Goal: Task Accomplishment & Management: Manage account settings

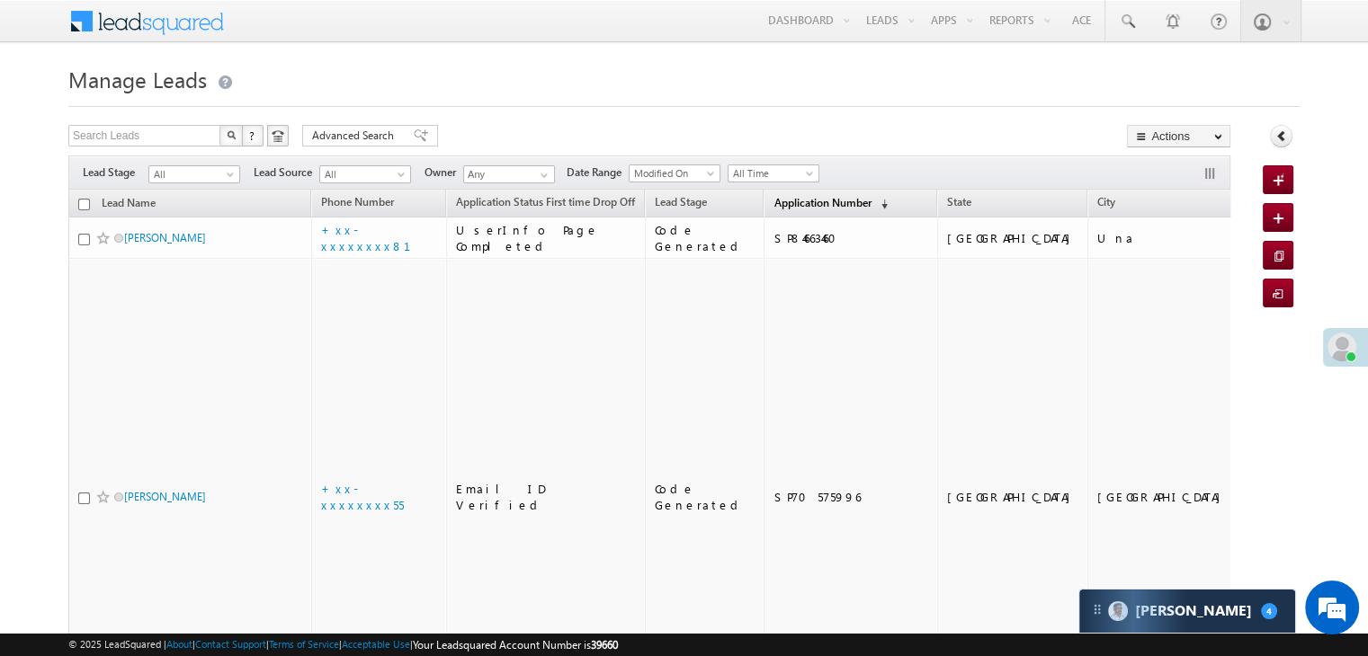
click at [773, 209] on span "Application Number" at bounding box center [821, 202] width 97 height 13
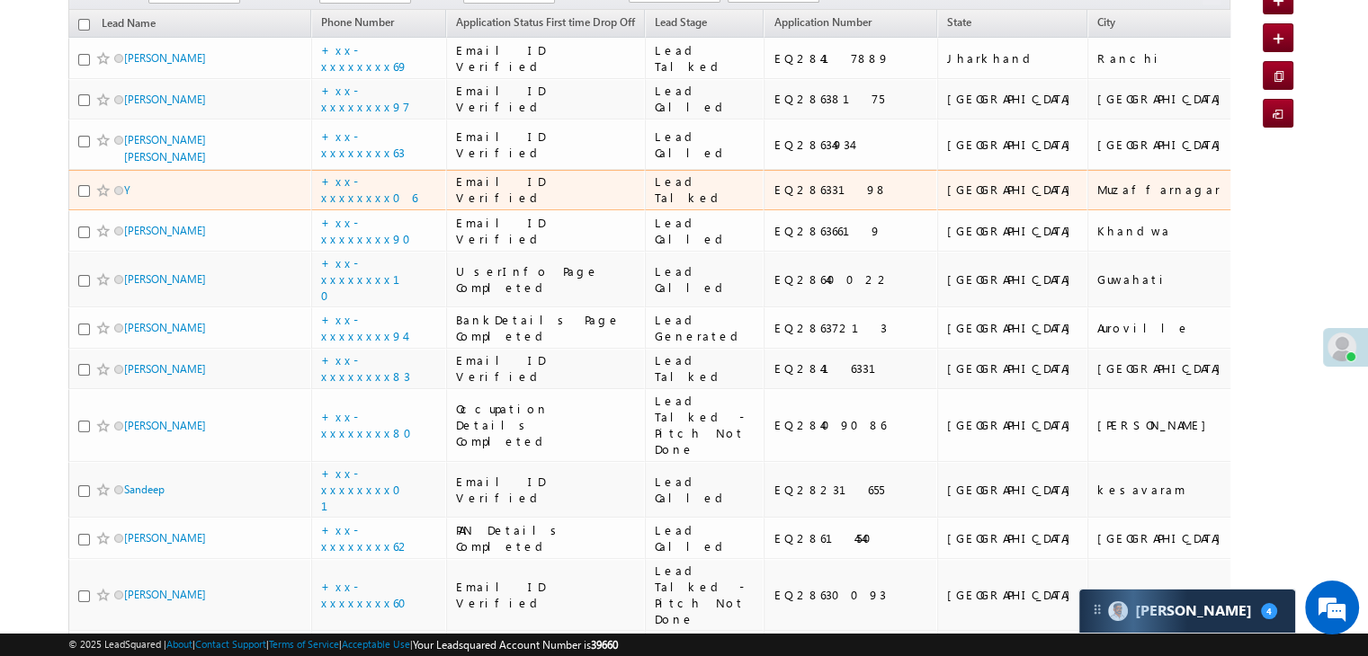
scroll to position [450, 0]
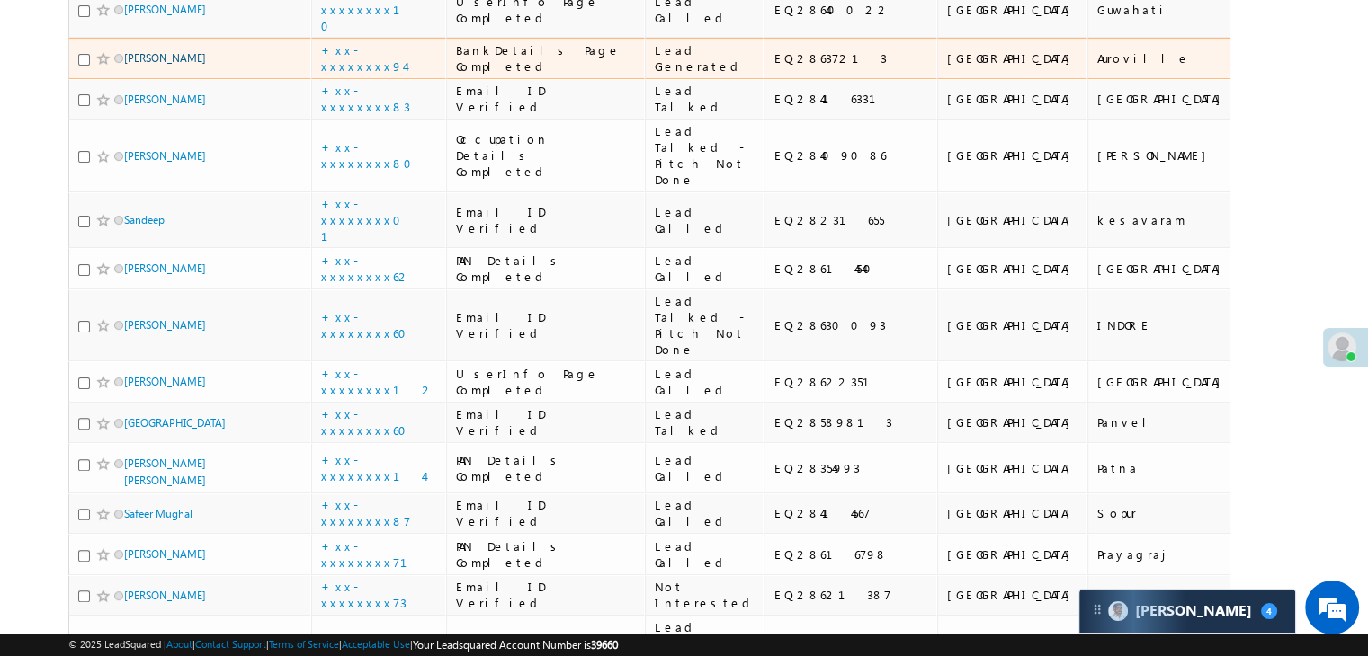
click at [175, 65] on link "[PERSON_NAME]" at bounding box center [165, 57] width 82 height 13
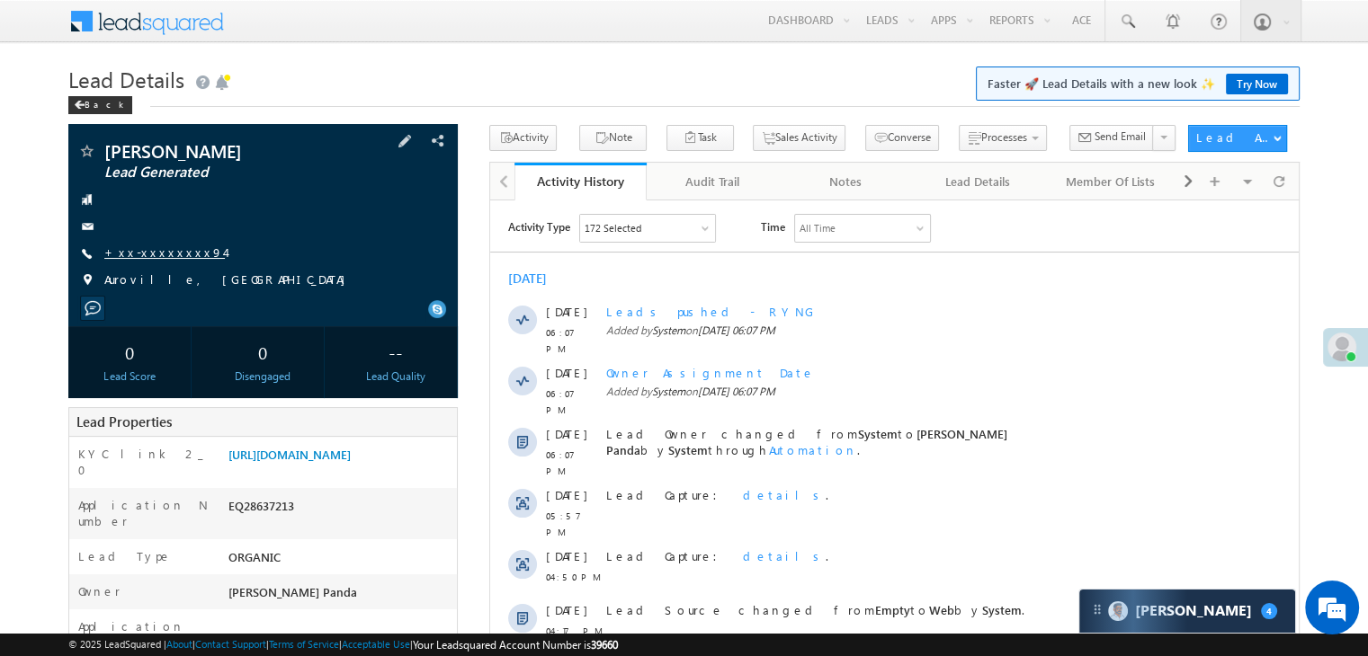
click at [148, 256] on link "+xx-xxxxxxxx94" at bounding box center [164, 252] width 121 height 15
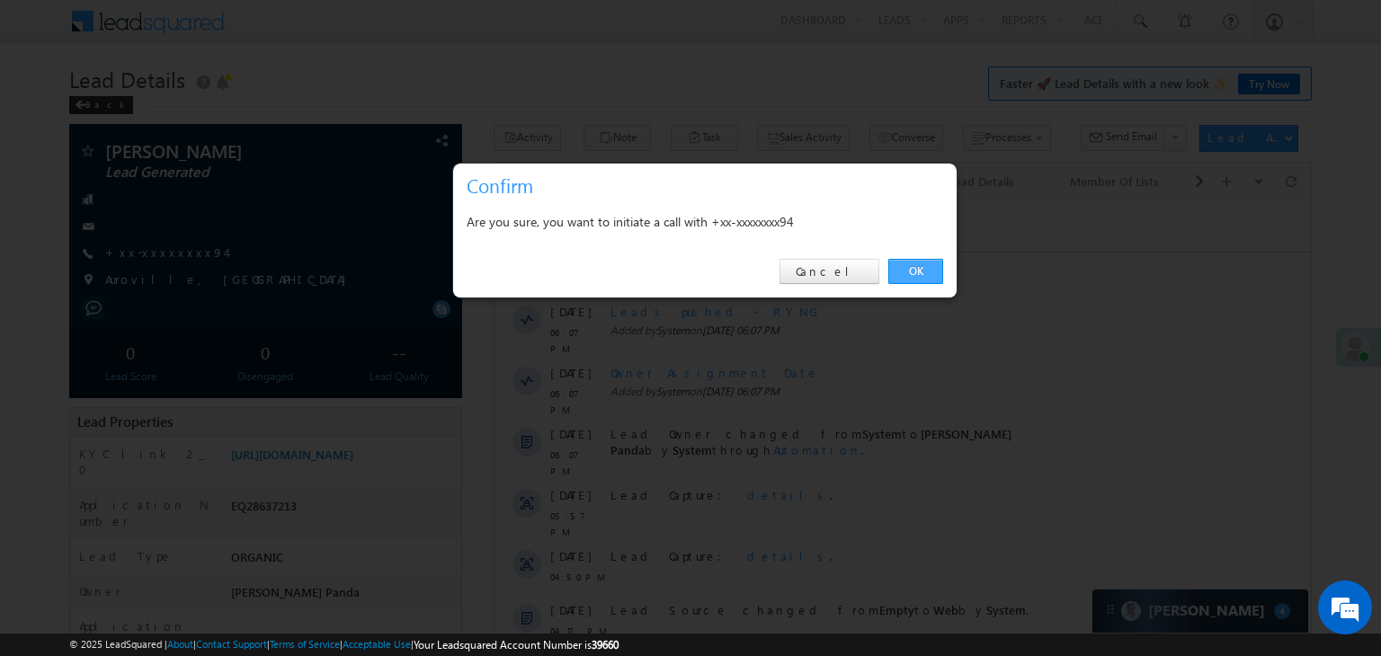
drag, startPoint x: 917, startPoint y: 276, endPoint x: 310, endPoint y: 91, distance: 634.6
click at [917, 276] on link "OK" at bounding box center [915, 271] width 55 height 25
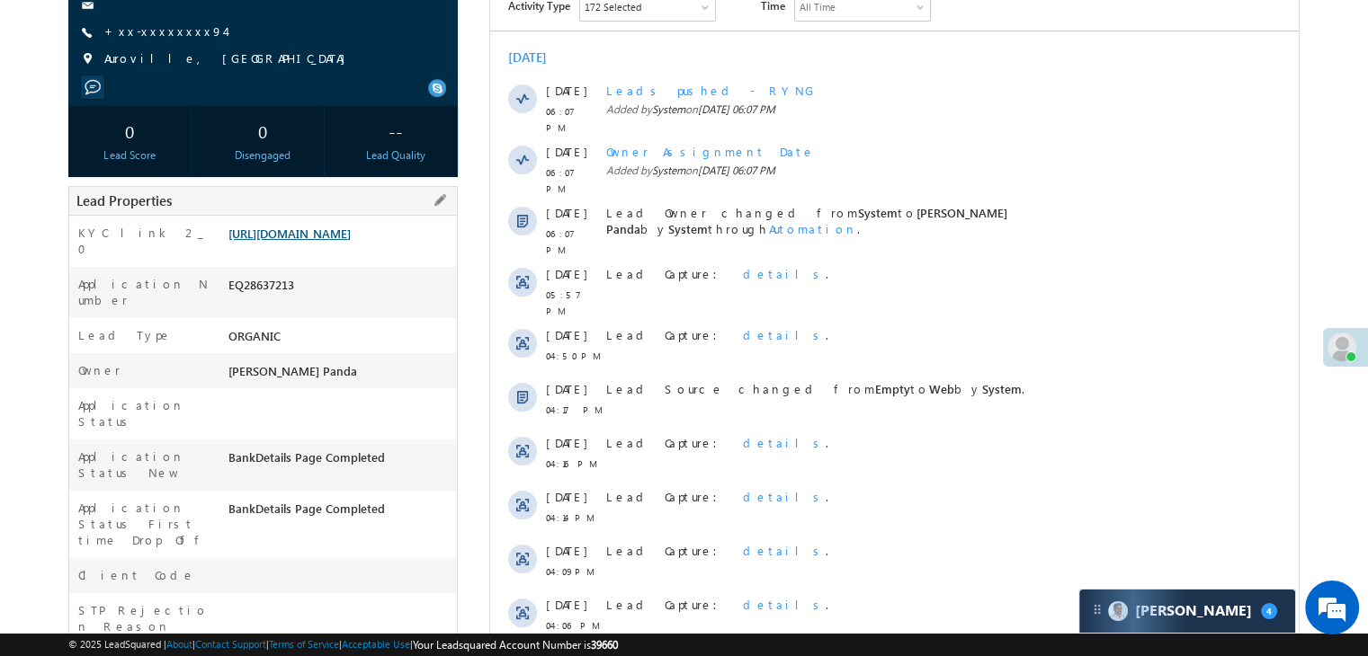
scroll to position [317, 0]
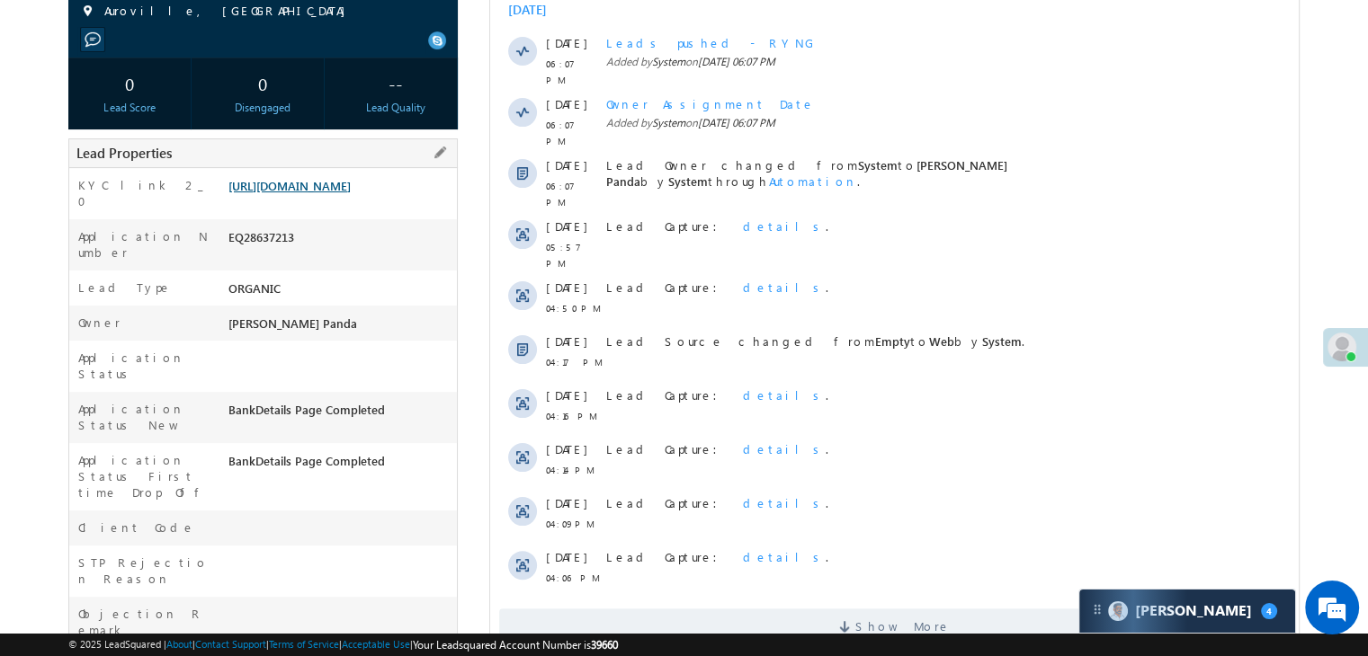
click at [351, 193] on link "[URL][DOMAIN_NAME]" at bounding box center [289, 185] width 122 height 15
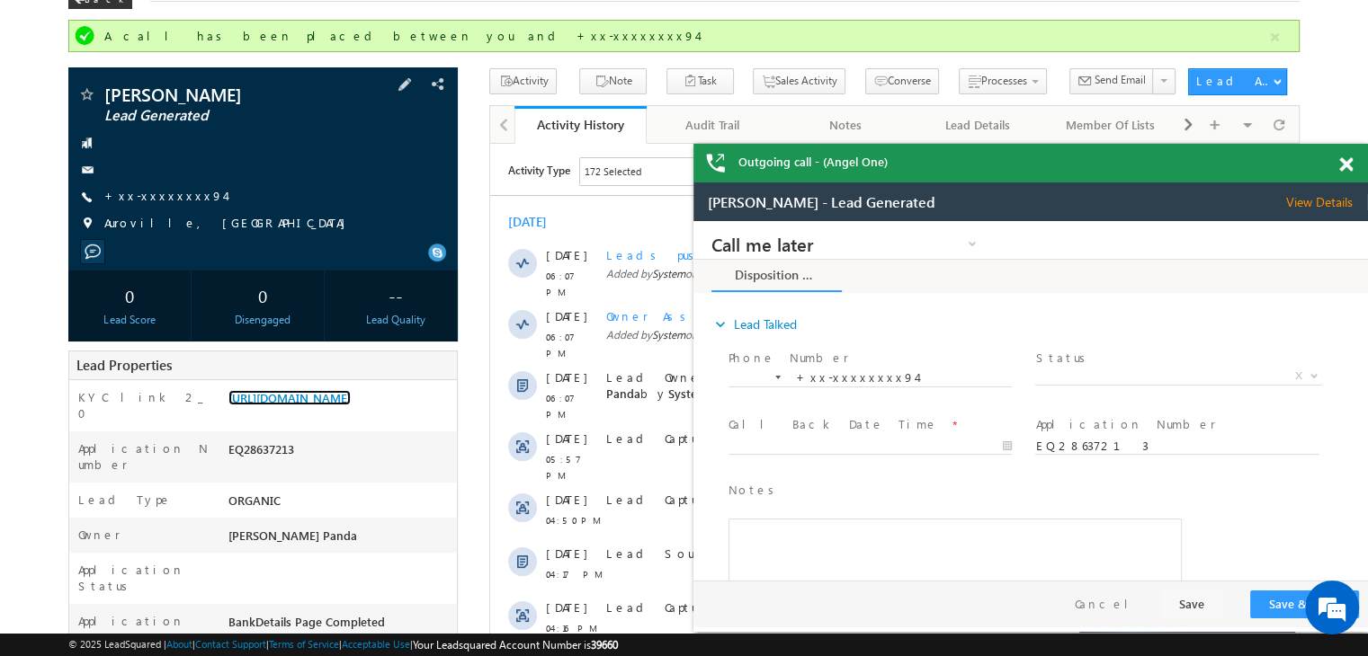
scroll to position [48, 0]
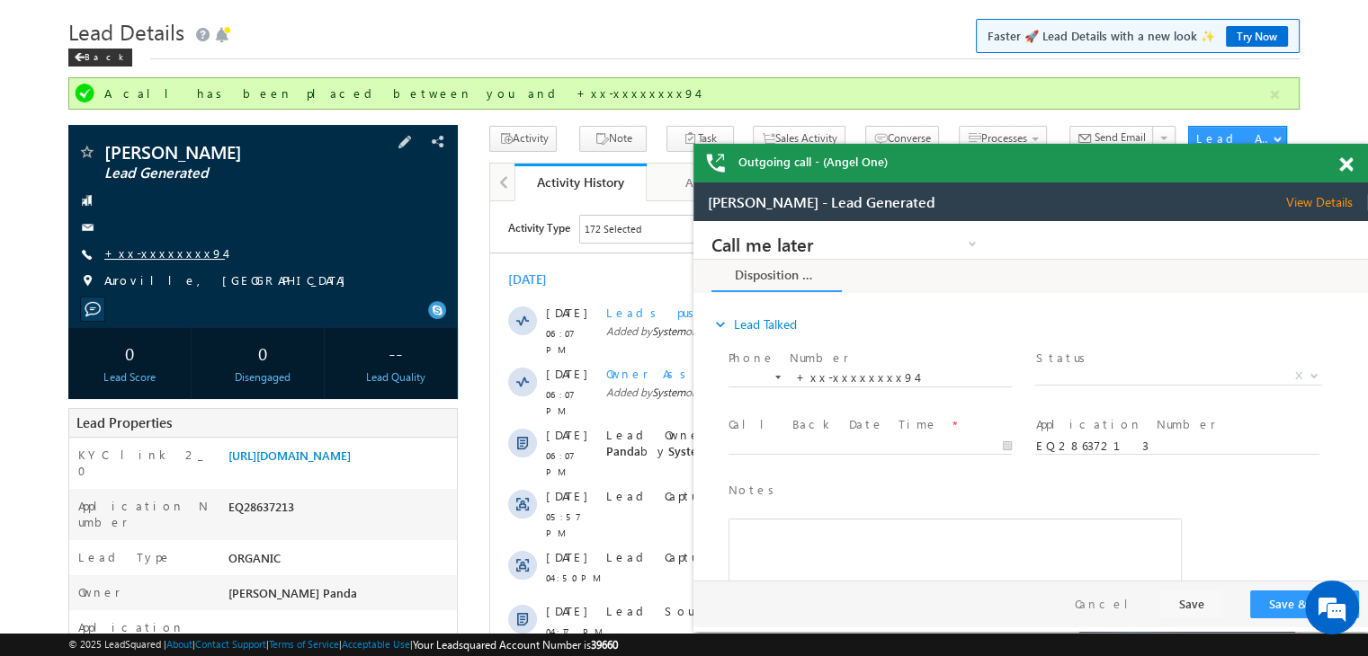
click at [140, 253] on link "+xx-xxxxxxxx94" at bounding box center [164, 252] width 121 height 15
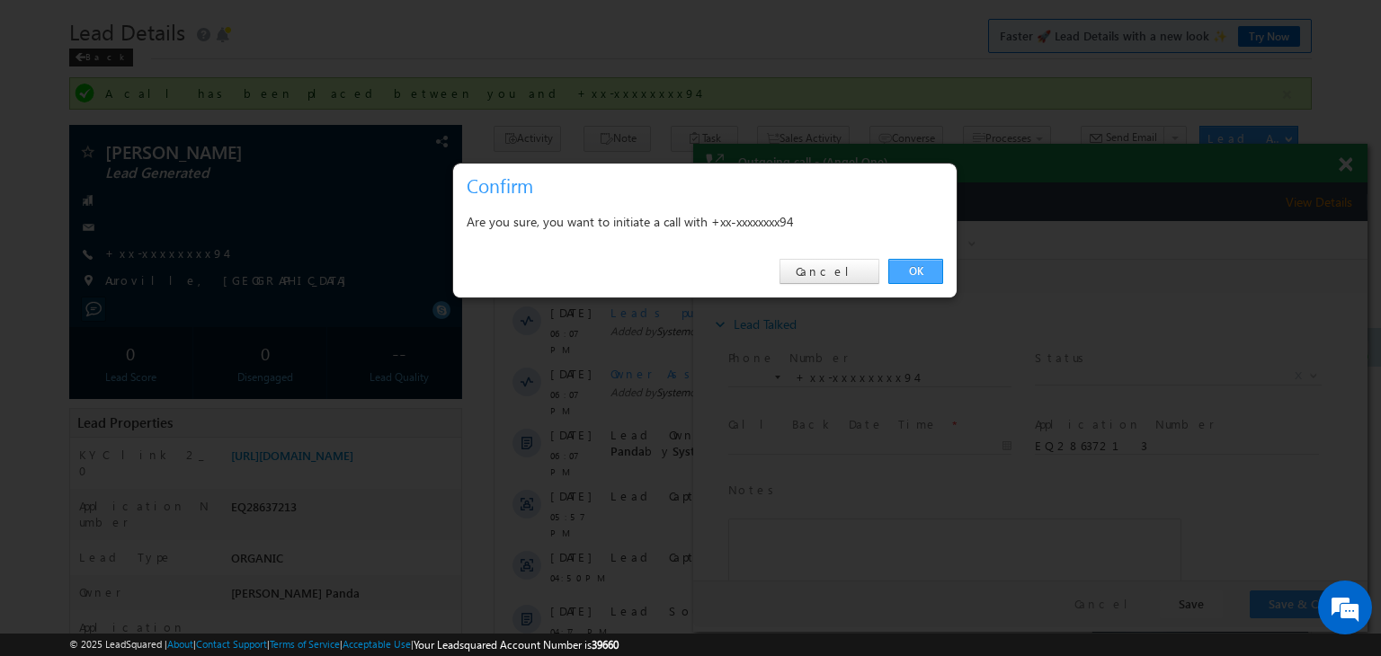
click at [910, 272] on link "OK" at bounding box center [915, 271] width 55 height 25
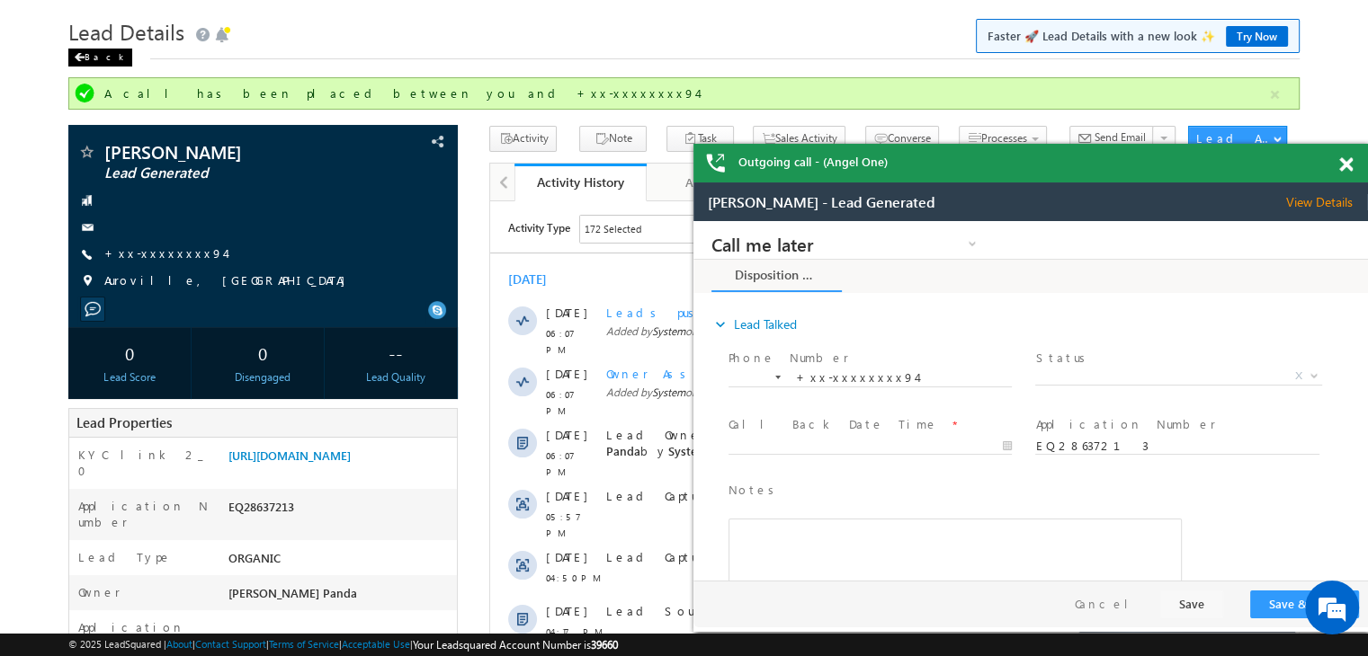
scroll to position [0, 0]
click at [90, 58] on div "Back" at bounding box center [100, 58] width 64 height 18
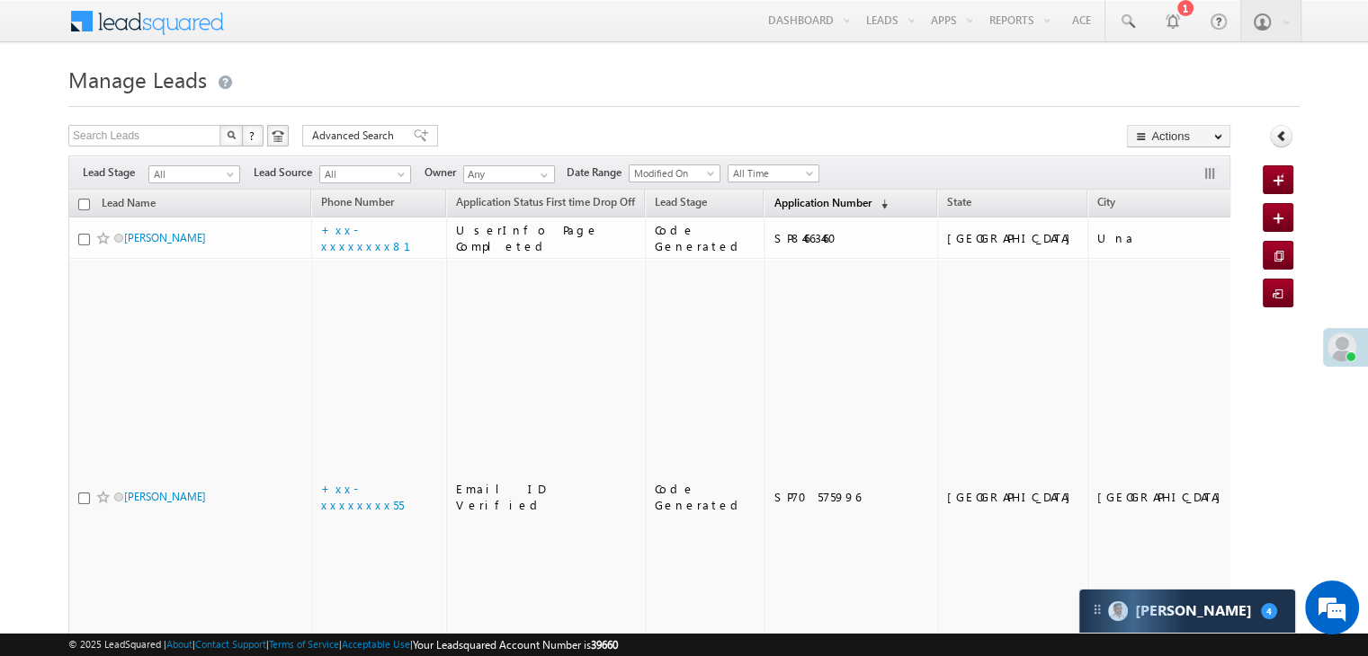
click at [773, 201] on span "Application Number" at bounding box center [821, 202] width 97 height 13
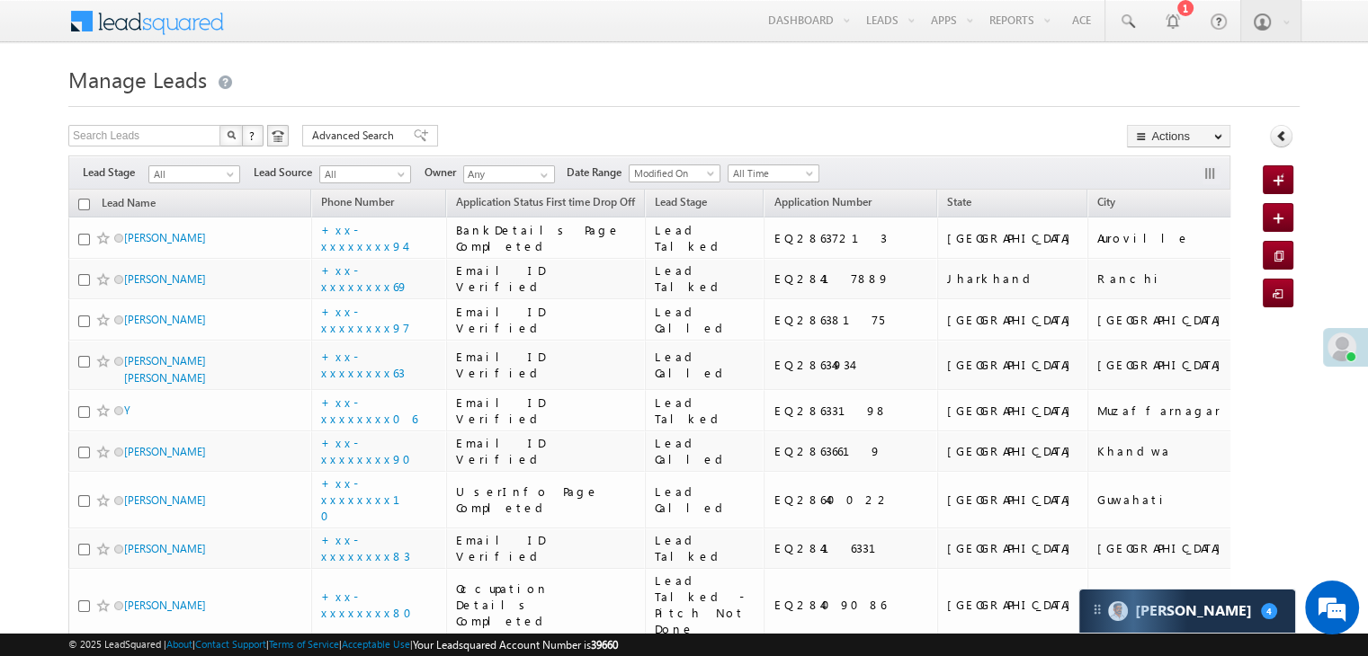
click at [1332, 349] on span at bounding box center [1341, 347] width 29 height 29
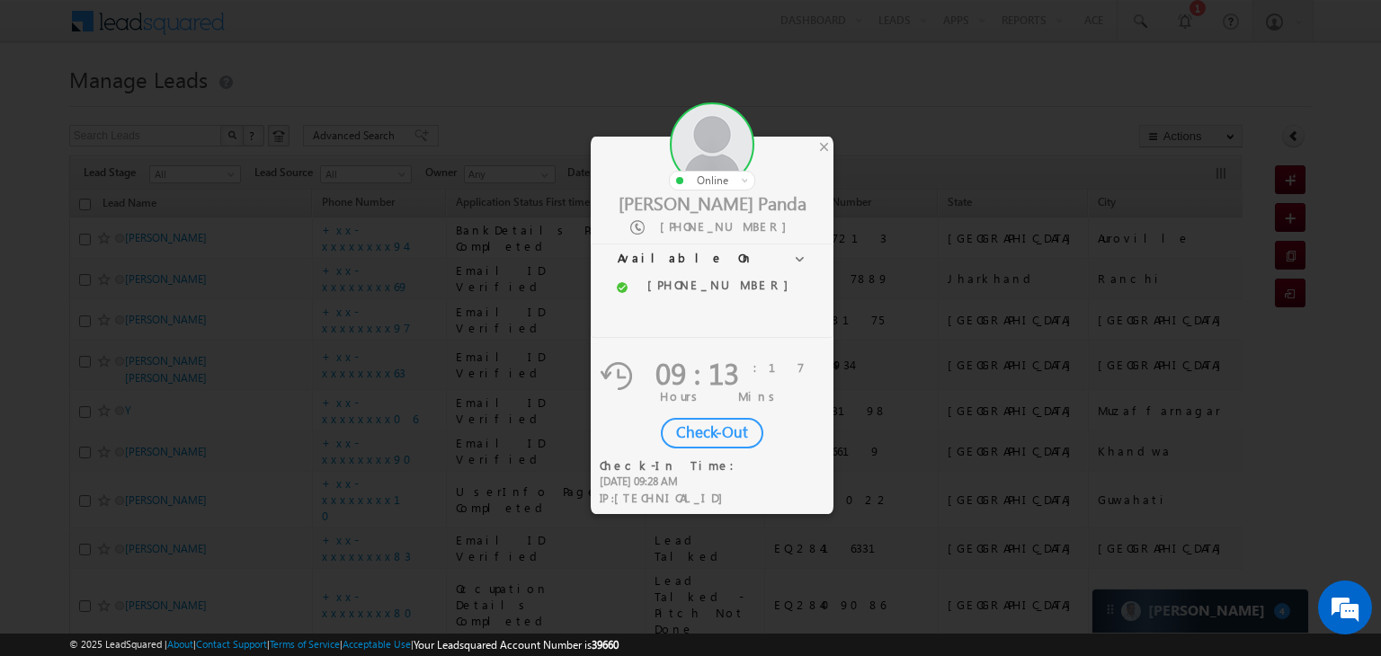
click at [707, 435] on div "Check-Out" at bounding box center [712, 433] width 103 height 31
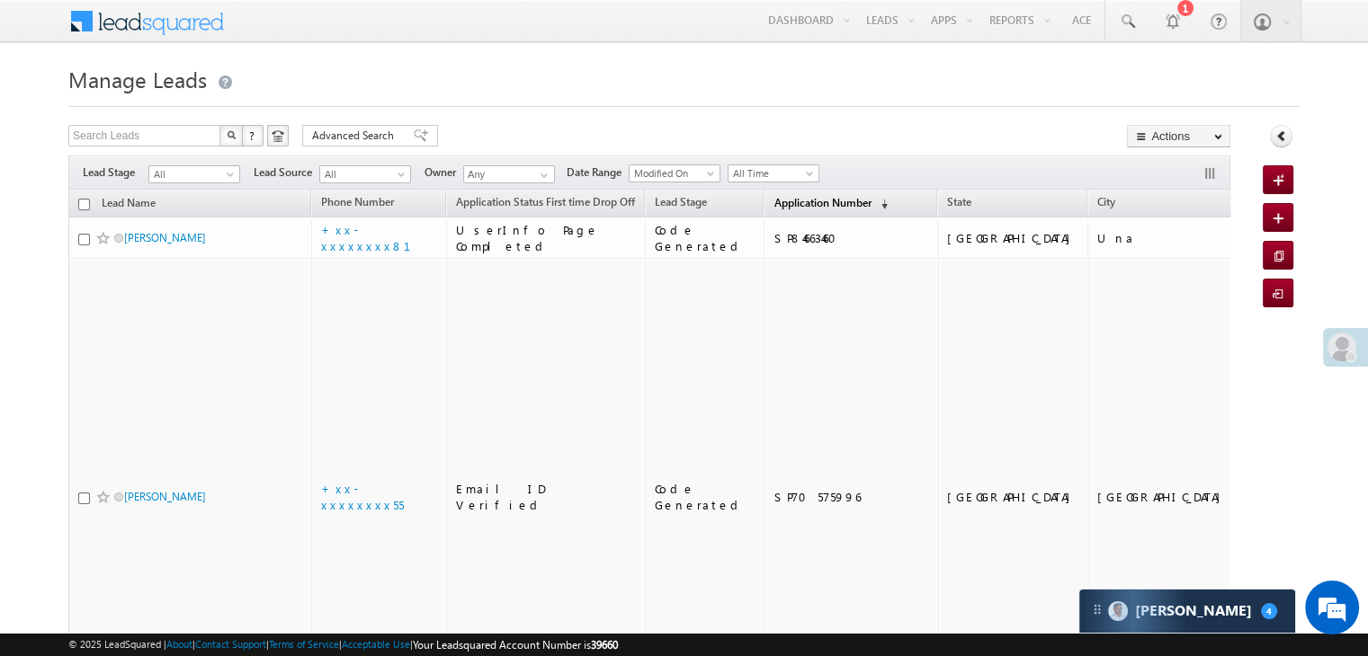
click at [804, 202] on span "Application Number" at bounding box center [821, 202] width 97 height 13
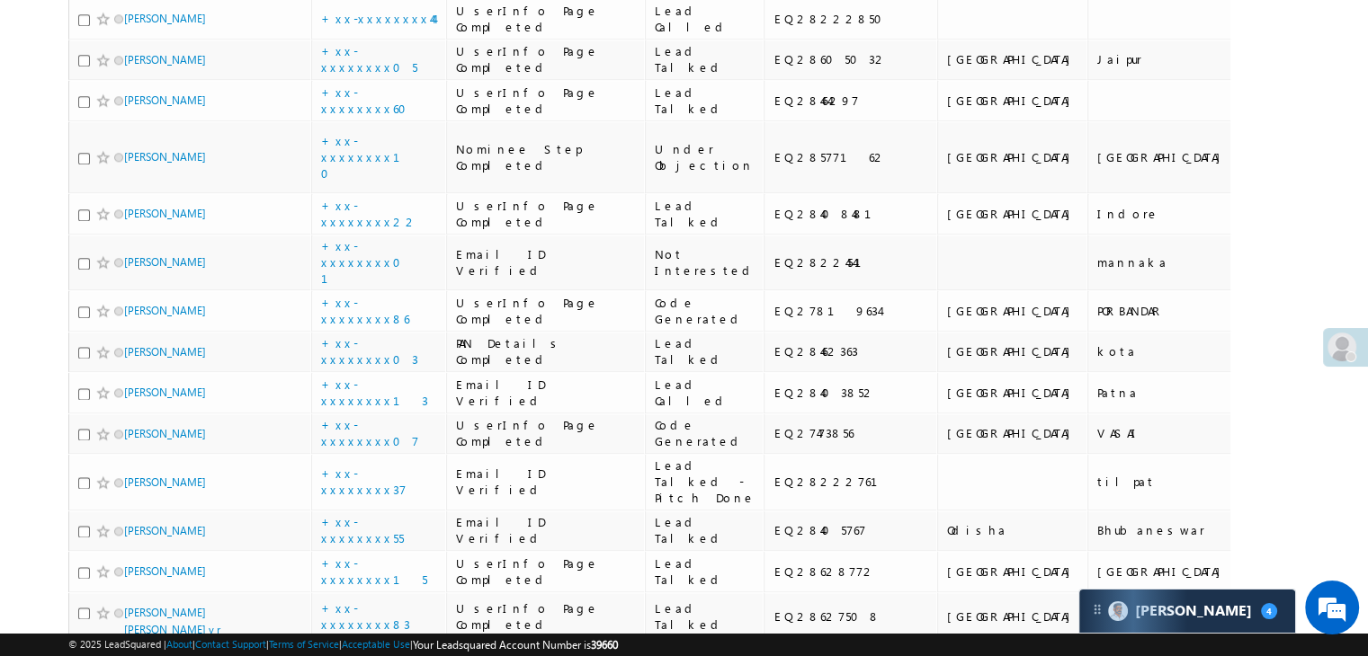
scroll to position [2248, 0]
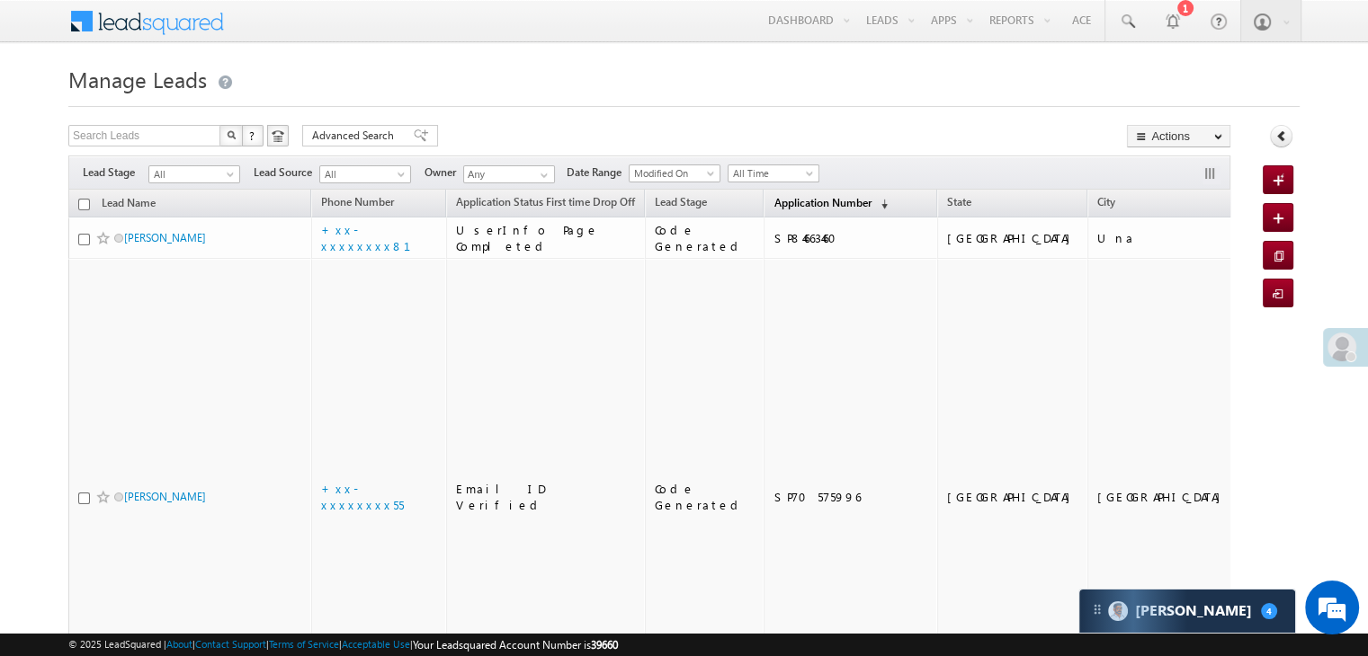
click at [773, 205] on span "Application Number" at bounding box center [821, 202] width 97 height 13
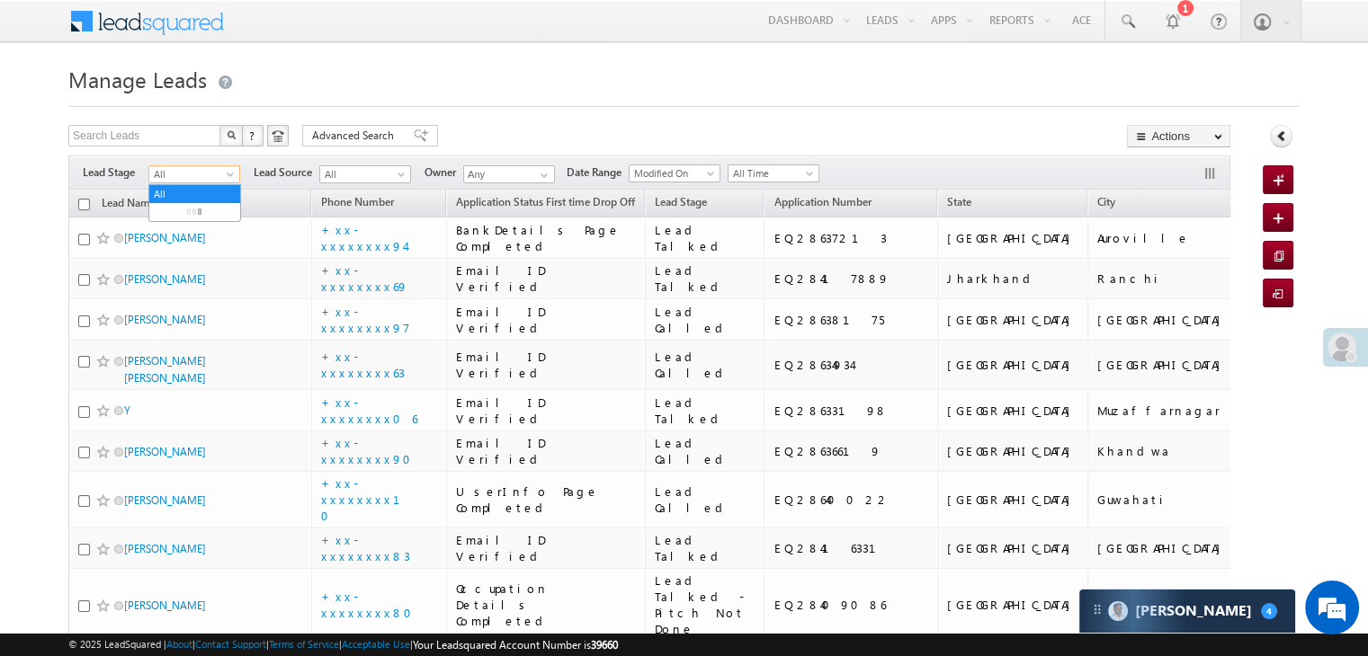
click at [230, 178] on span at bounding box center [232, 178] width 14 height 14
click at [203, 213] on link "Lead Generated" at bounding box center [194, 212] width 91 height 16
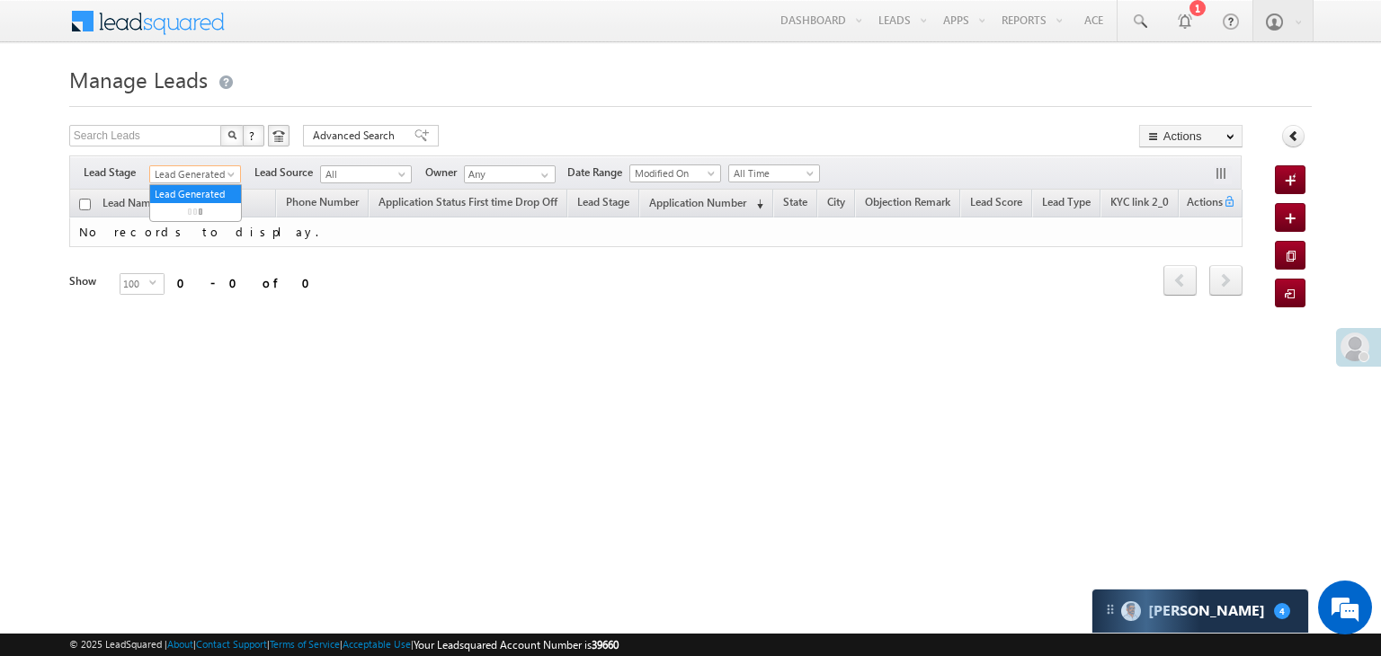
click at [226, 175] on span at bounding box center [233, 178] width 14 height 14
click at [183, 188] on link "All" at bounding box center [195, 194] width 91 height 16
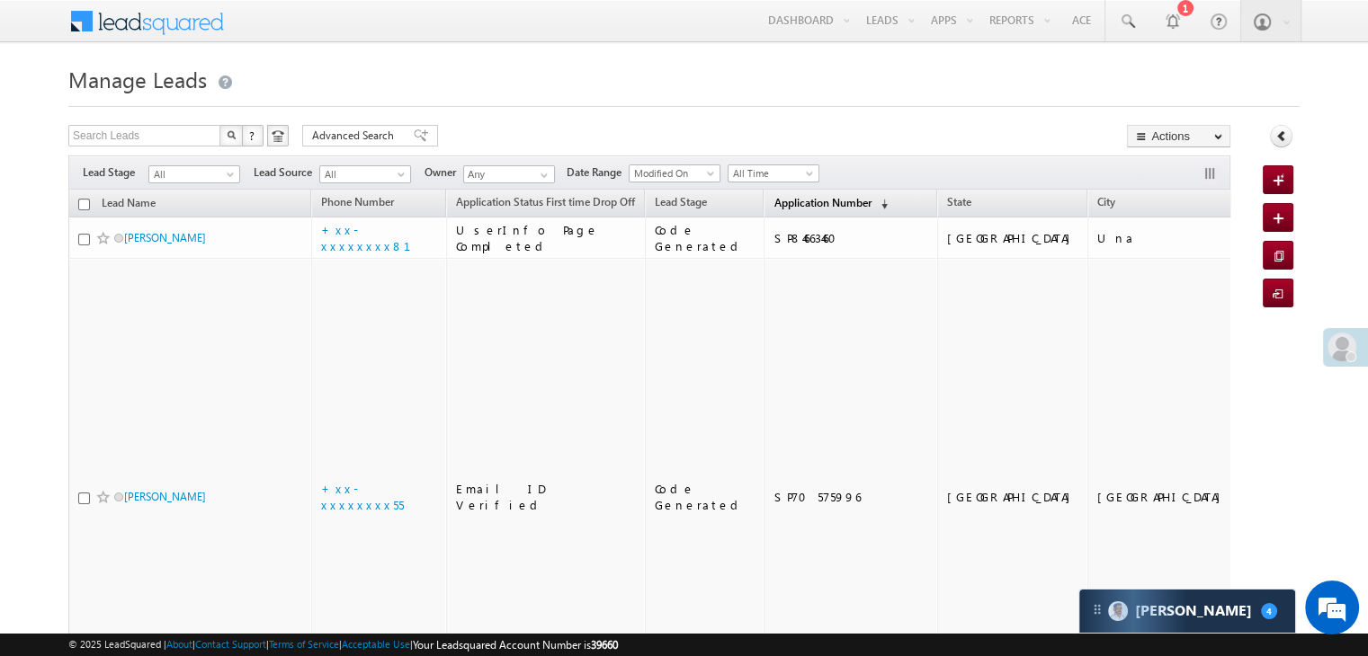
click at [796, 196] on span "Application Number" at bounding box center [821, 202] width 97 height 13
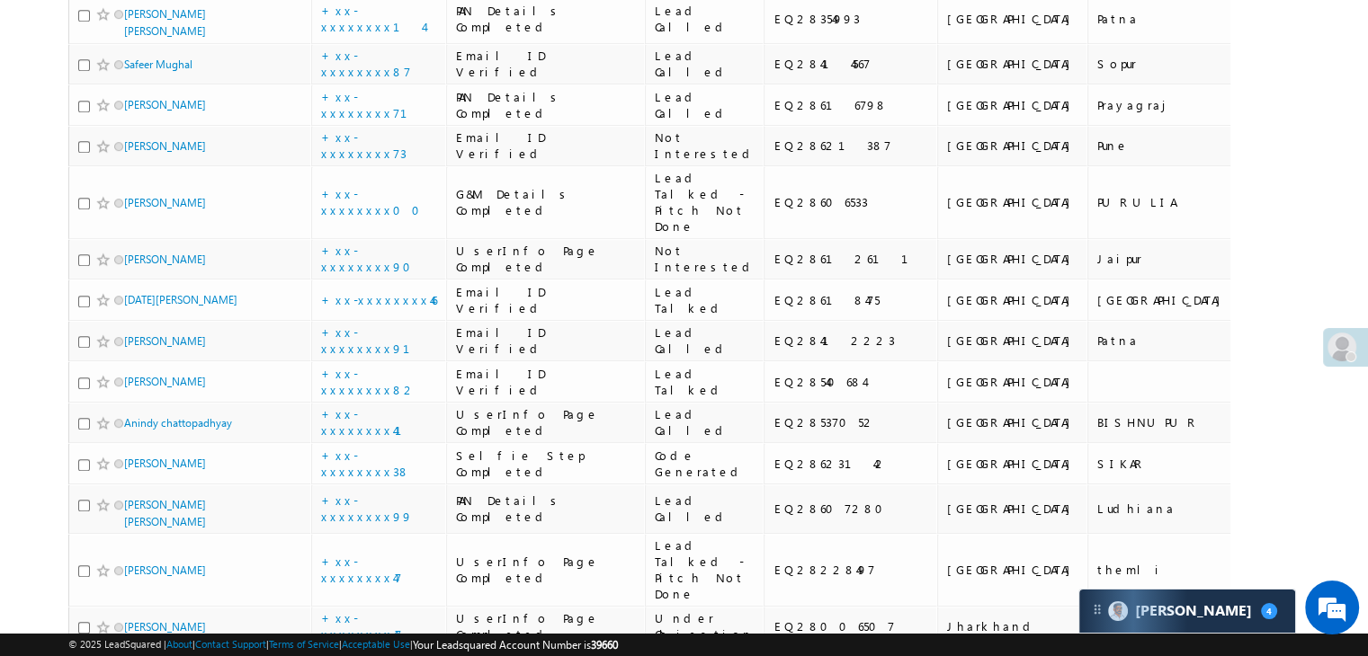
scroll to position [1079, 0]
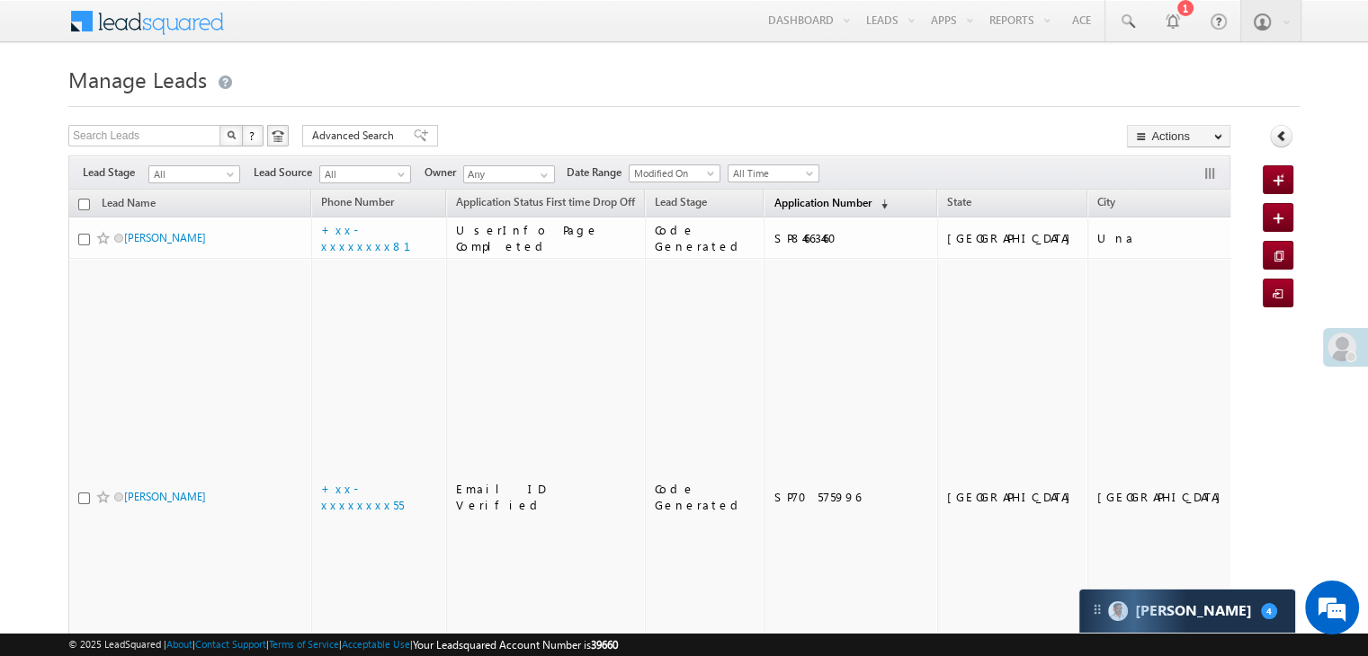
click at [821, 201] on span "Application Number" at bounding box center [821, 202] width 97 height 13
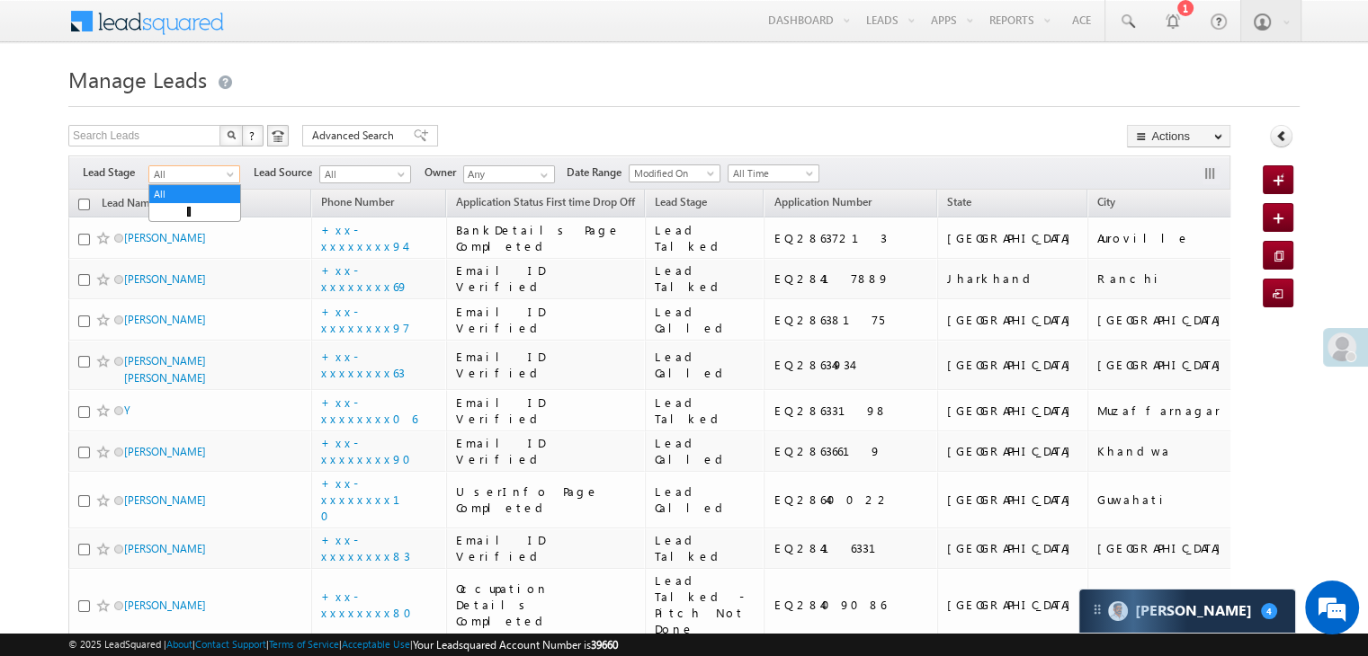
click at [222, 179] on span "All" at bounding box center [191, 174] width 85 height 16
click at [192, 220] on link "Lead Generated" at bounding box center [194, 212] width 91 height 16
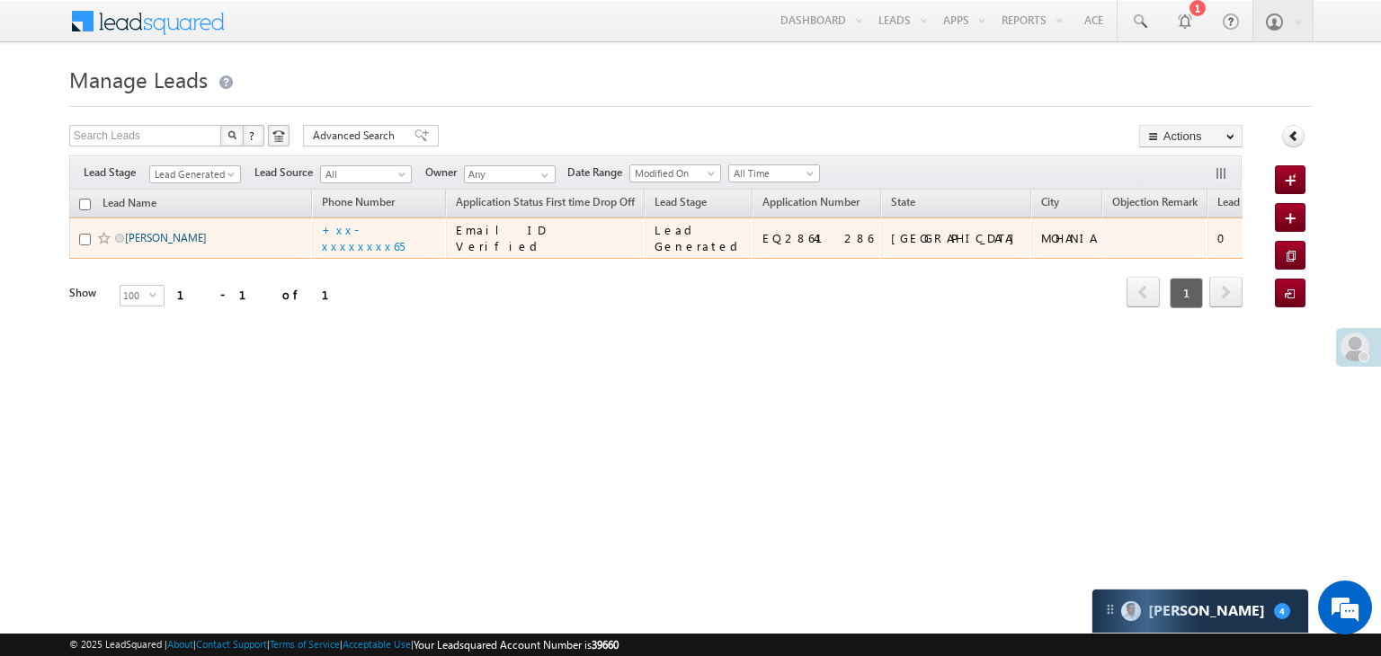
click at [159, 245] on link "[PERSON_NAME]" at bounding box center [166, 237] width 82 height 13
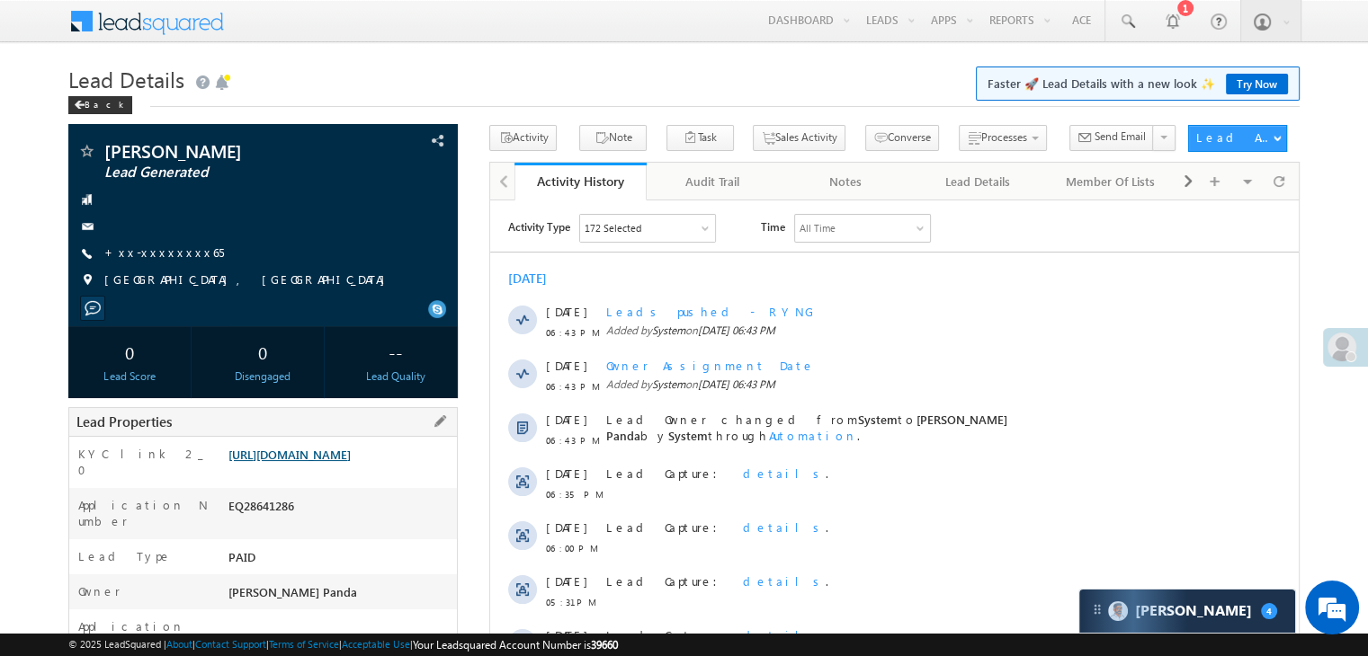
click at [351, 462] on link "[URL][DOMAIN_NAME]" at bounding box center [289, 454] width 122 height 15
click at [165, 253] on link "+xx-xxxxxxxx65" at bounding box center [164, 252] width 120 height 15
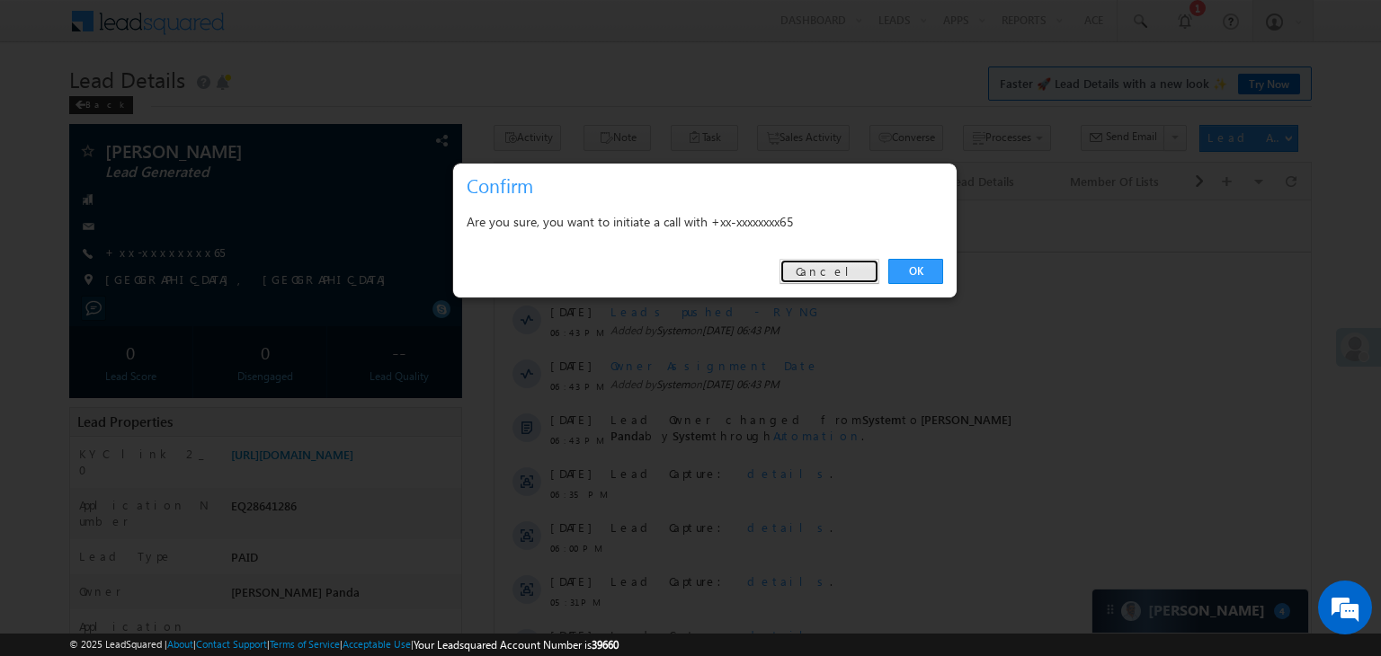
click at [840, 268] on link "Cancel" at bounding box center [830, 271] width 100 height 25
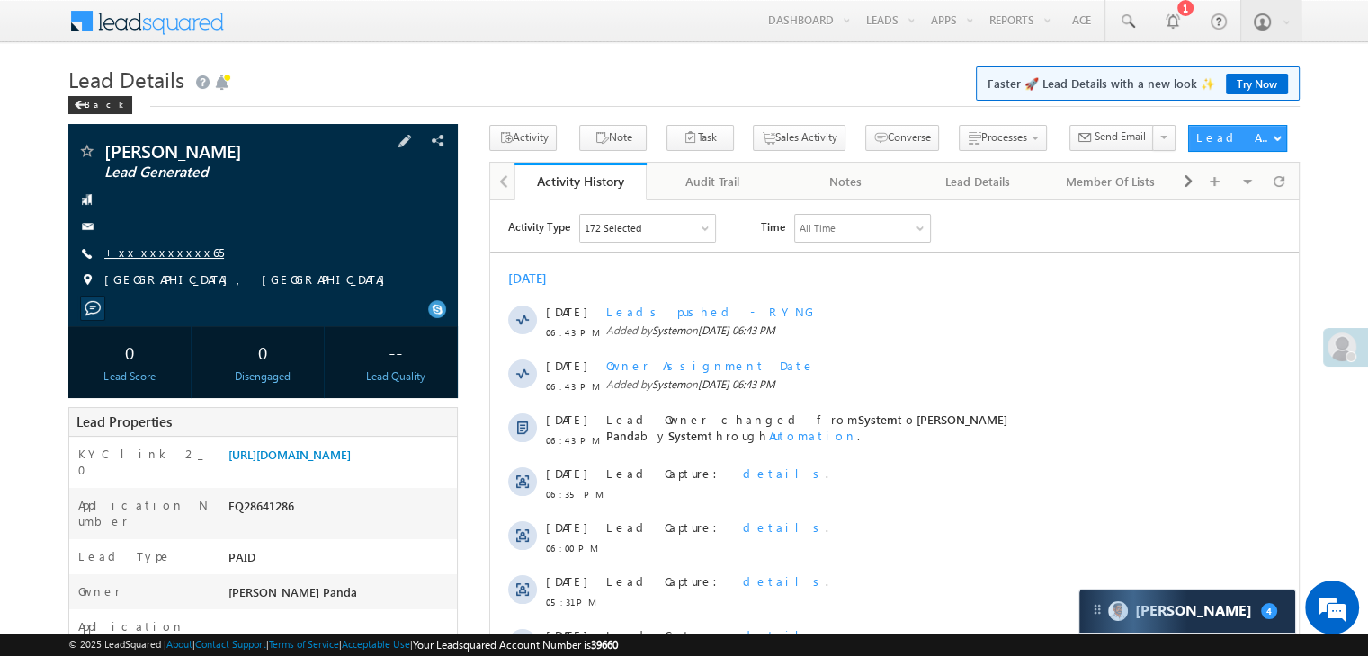
click at [144, 259] on link "+xx-xxxxxxxx65" at bounding box center [164, 252] width 120 height 15
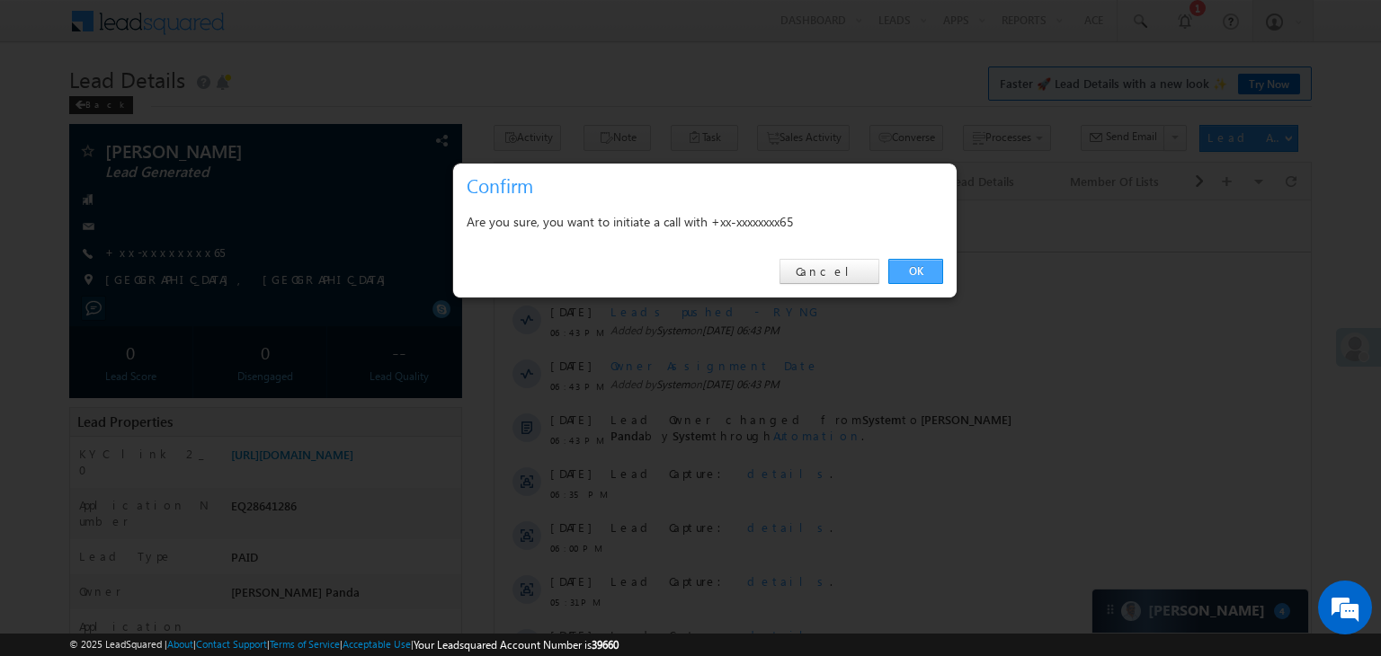
click at [914, 263] on link "OK" at bounding box center [915, 271] width 55 height 25
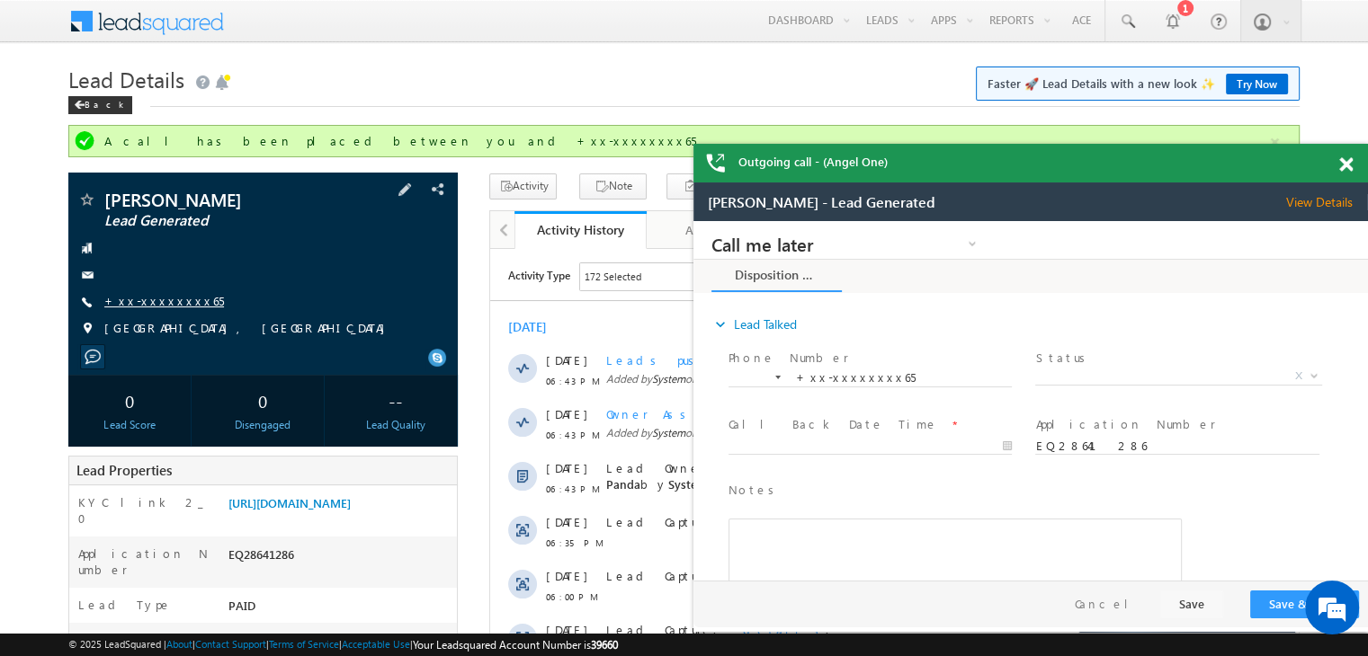
click at [151, 300] on link "+xx-xxxxxxxx65" at bounding box center [164, 300] width 120 height 15
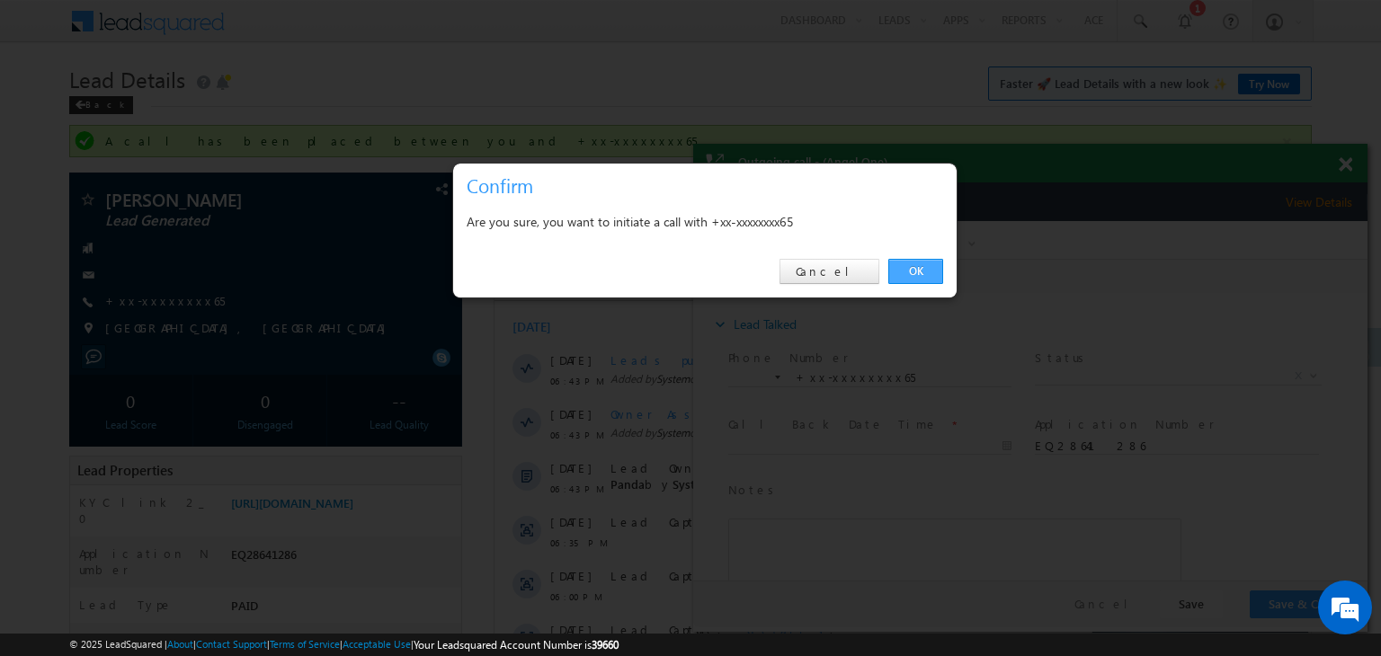
click at [923, 273] on link "OK" at bounding box center [915, 271] width 55 height 25
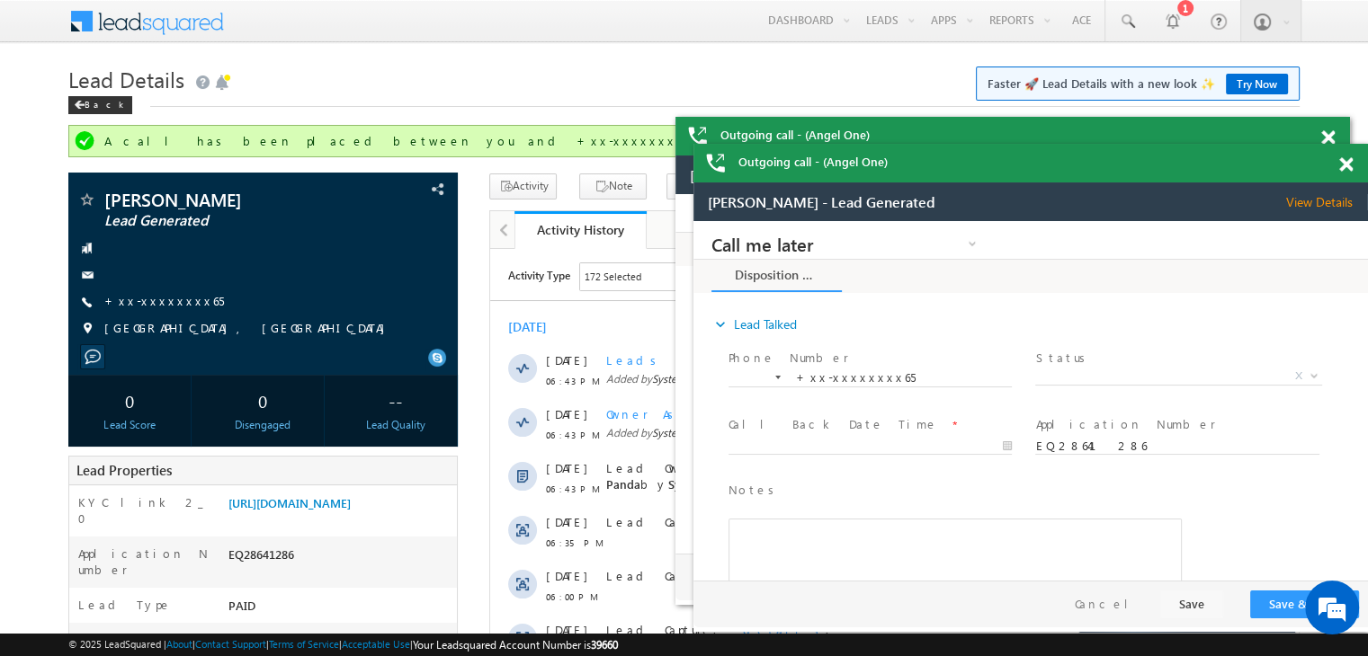
click at [1348, 167] on span at bounding box center [1345, 164] width 13 height 15
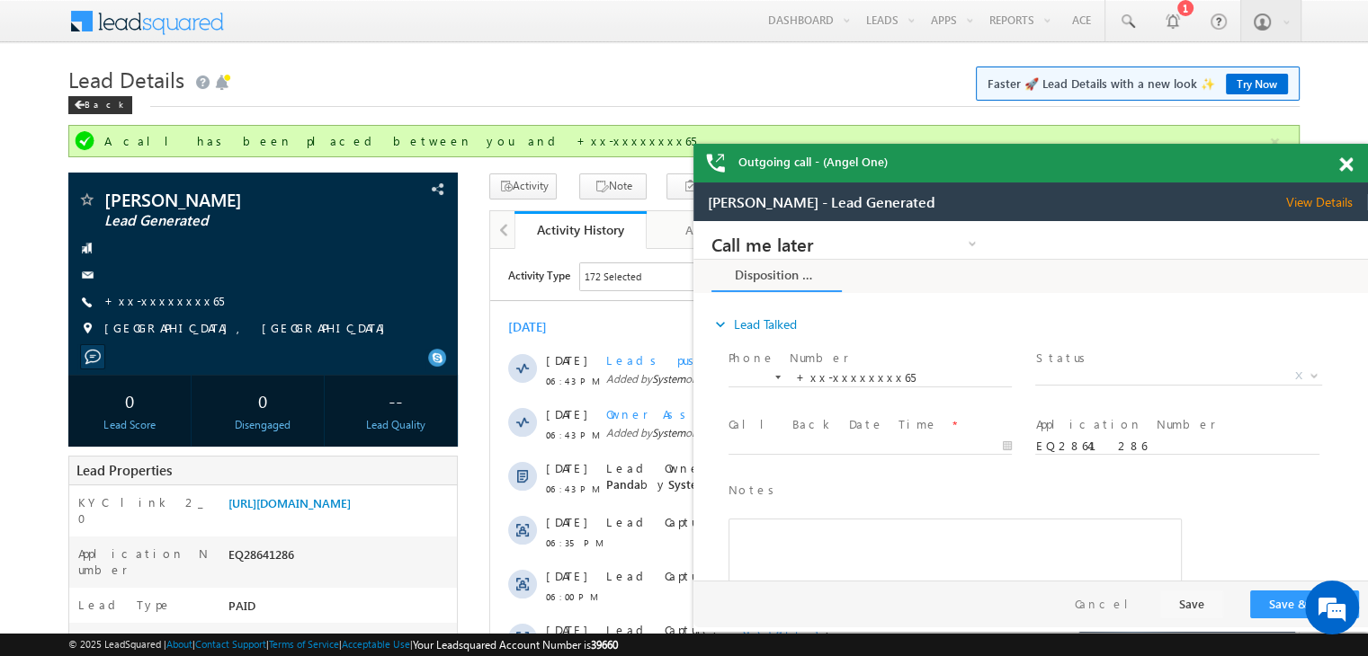
click at [1345, 166] on span at bounding box center [1345, 164] width 13 height 15
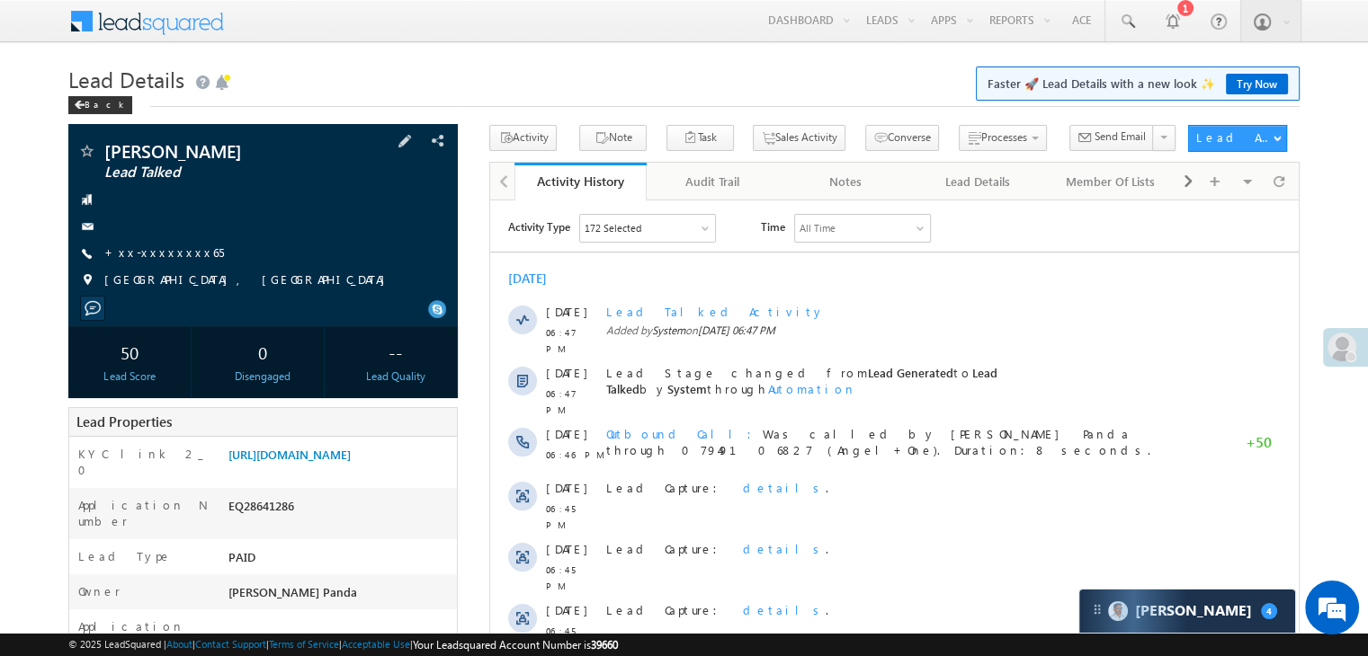
scroll to position [180, 0]
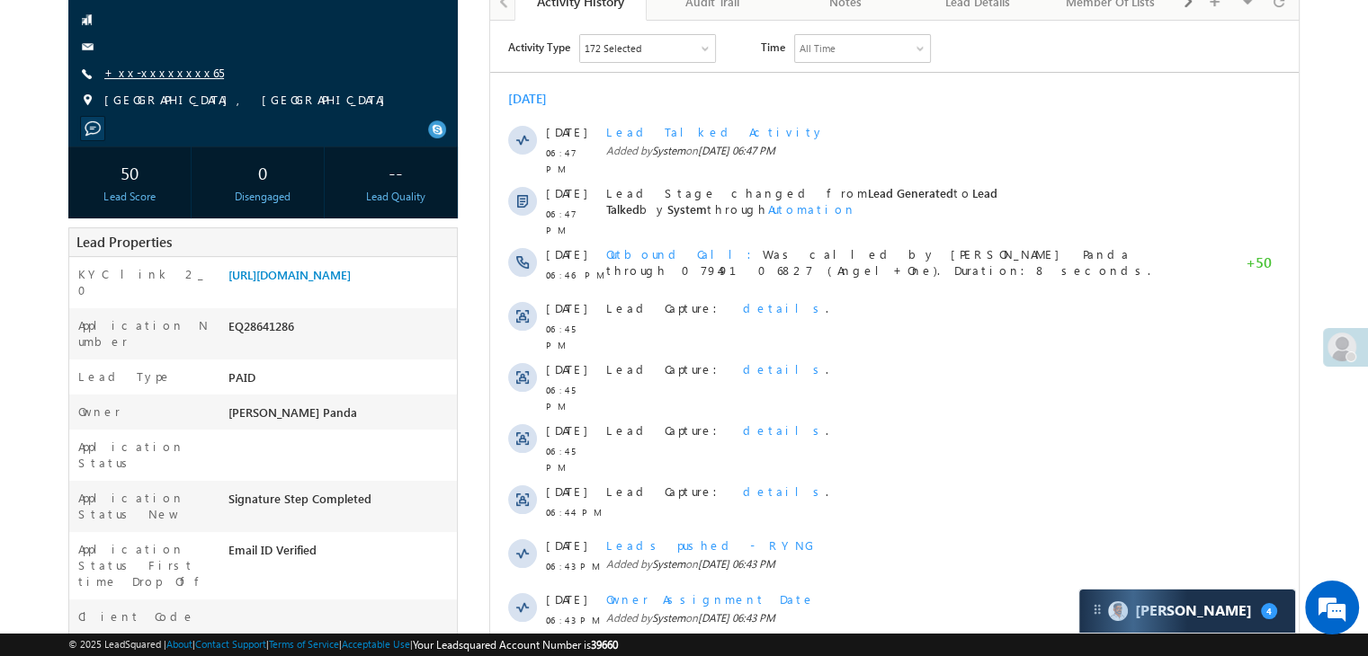
click at [149, 73] on link "+xx-xxxxxxxx65" at bounding box center [164, 72] width 120 height 15
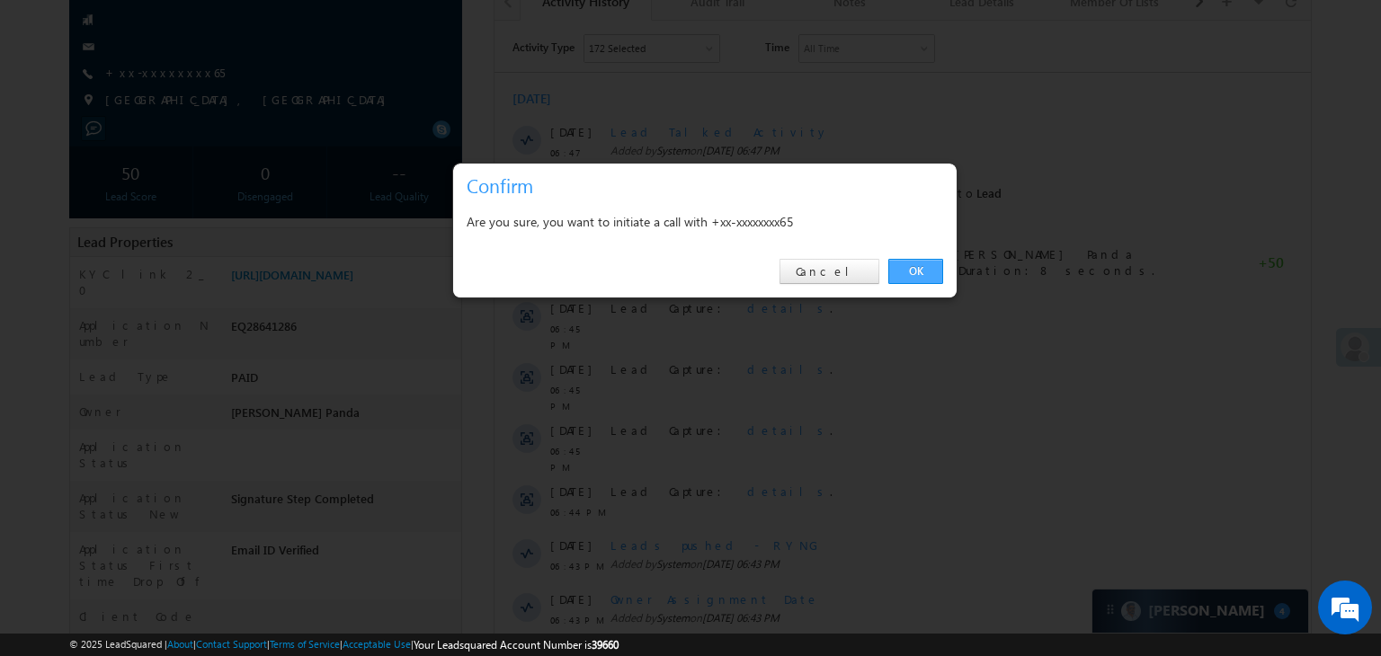
click at [916, 269] on link "OK" at bounding box center [915, 271] width 55 height 25
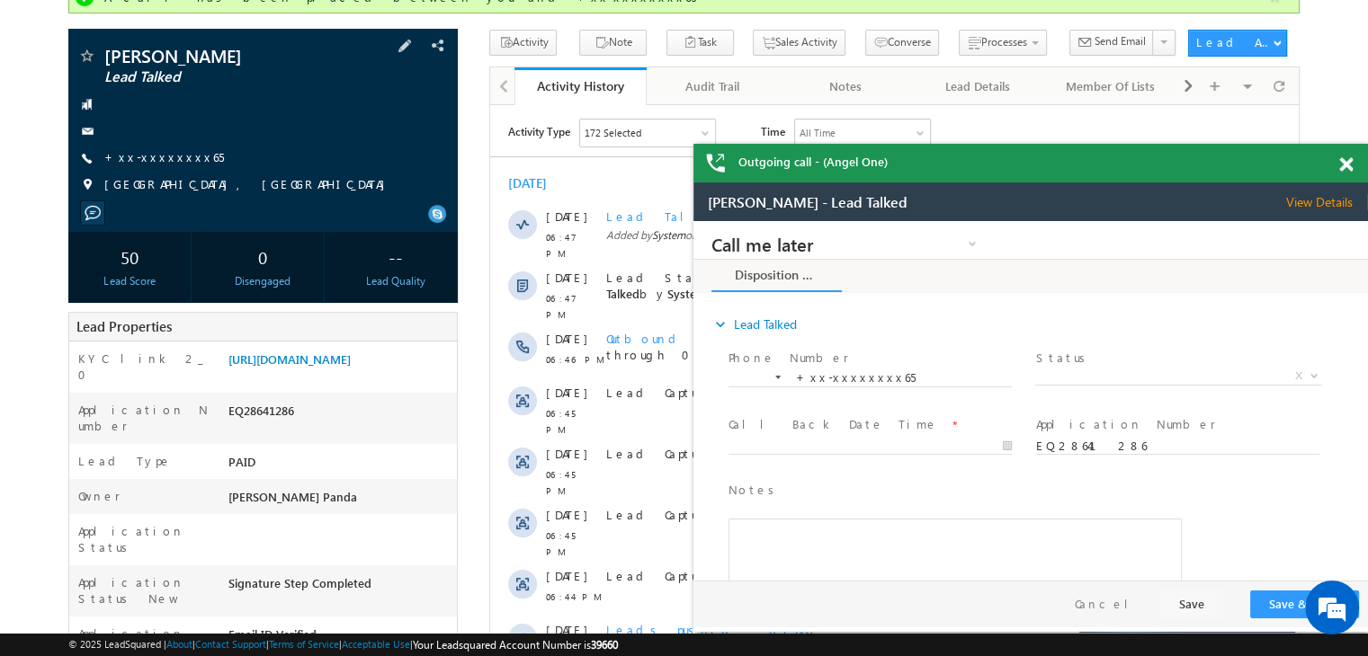
scroll to position [0, 0]
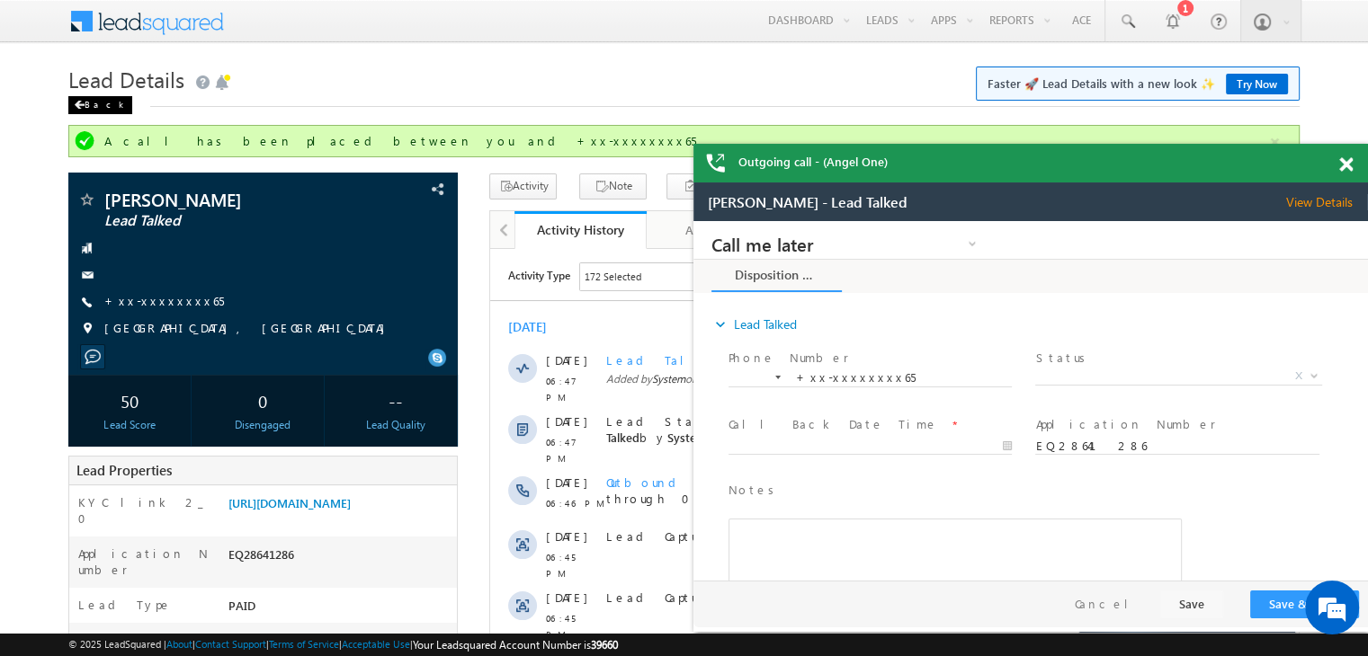
click at [93, 105] on div "Back" at bounding box center [100, 105] width 64 height 18
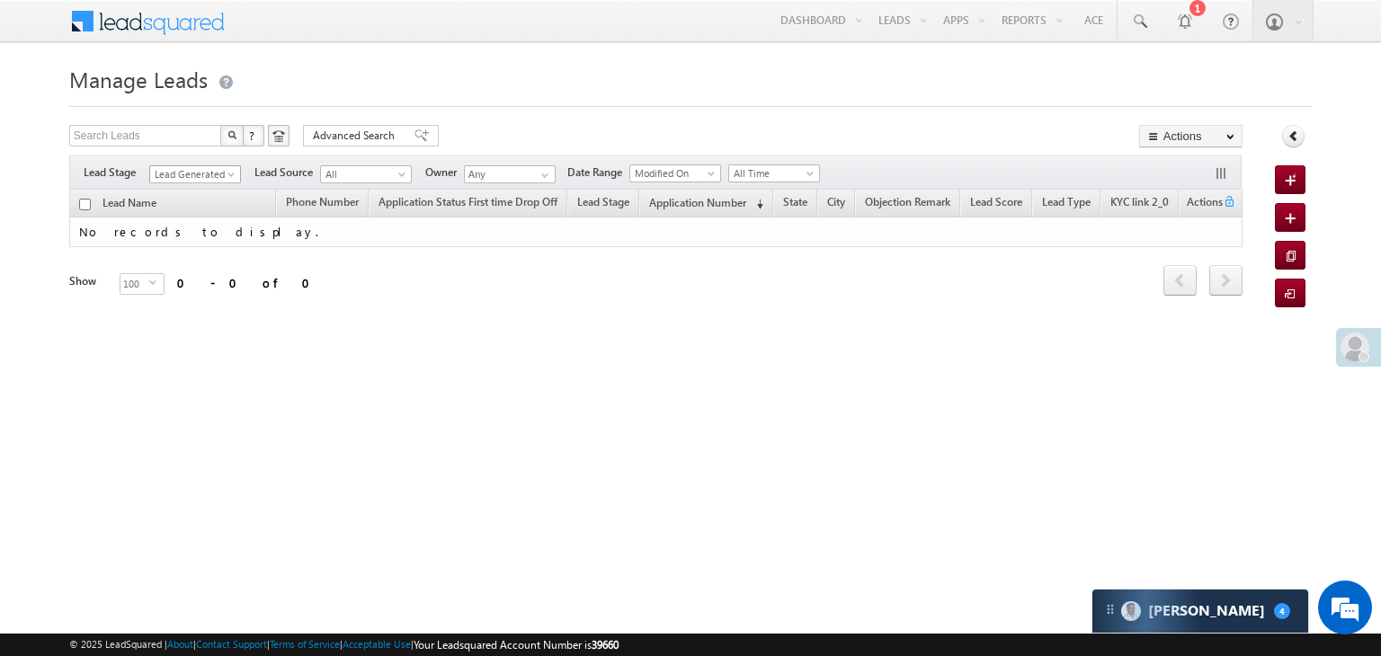
click at [220, 173] on span "Lead Generated" at bounding box center [192, 174] width 85 height 16
click at [194, 191] on link "All" at bounding box center [195, 194] width 91 height 16
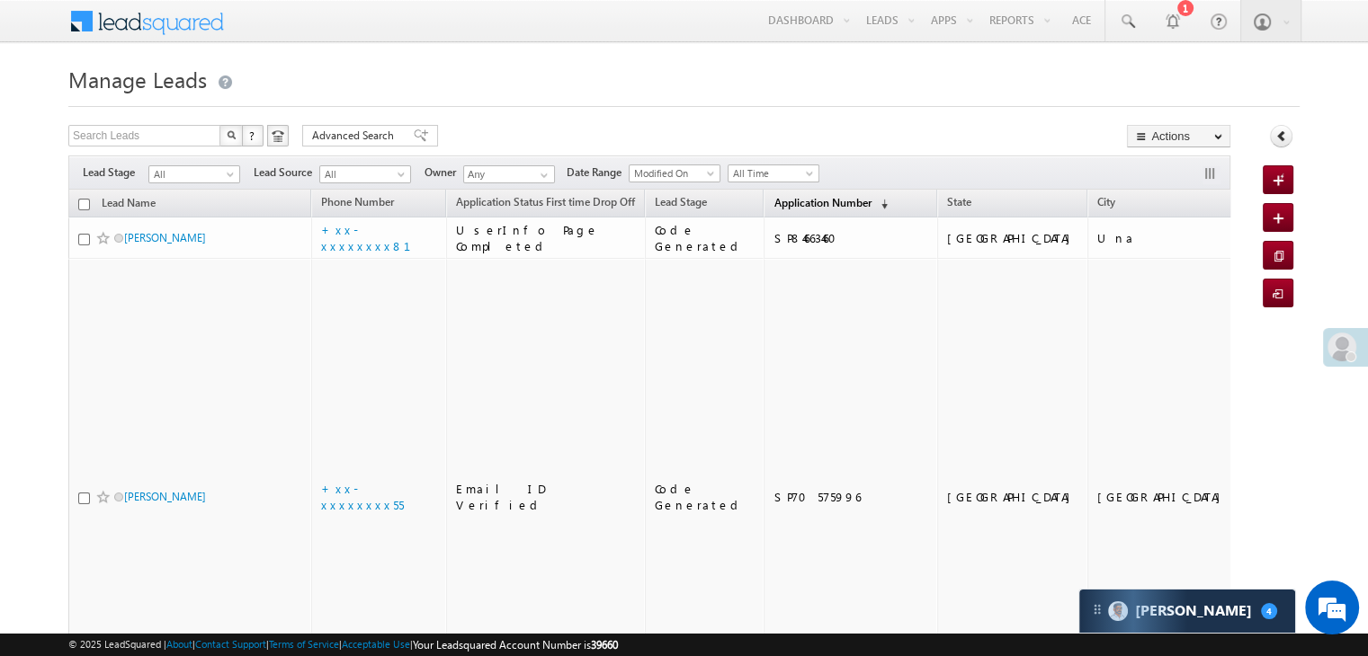
click at [773, 199] on span "Application Number" at bounding box center [821, 202] width 97 height 13
